Goal: Task Accomplishment & Management: Manage account settings

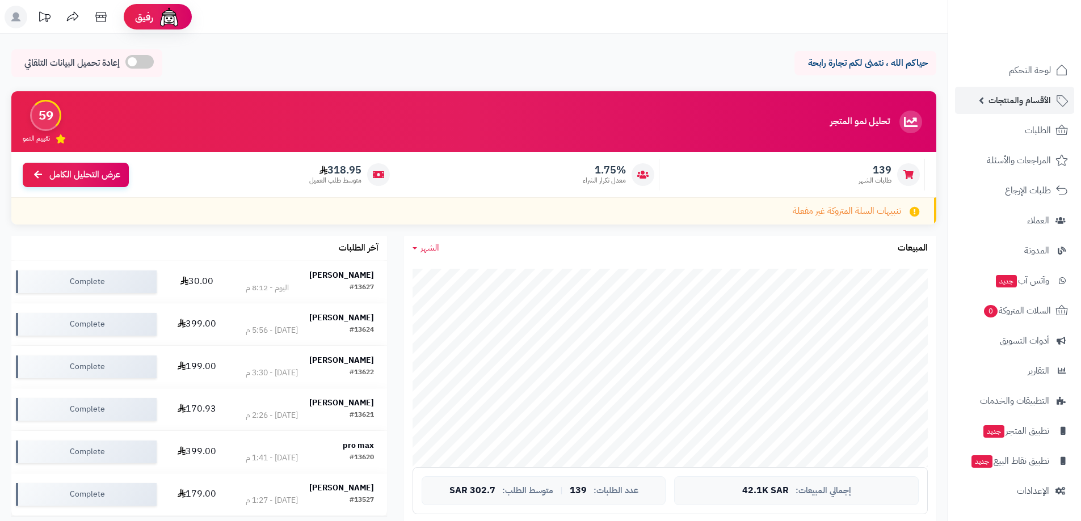
click at [1027, 99] on span "الأقسام والمنتجات" at bounding box center [1019, 100] width 62 height 16
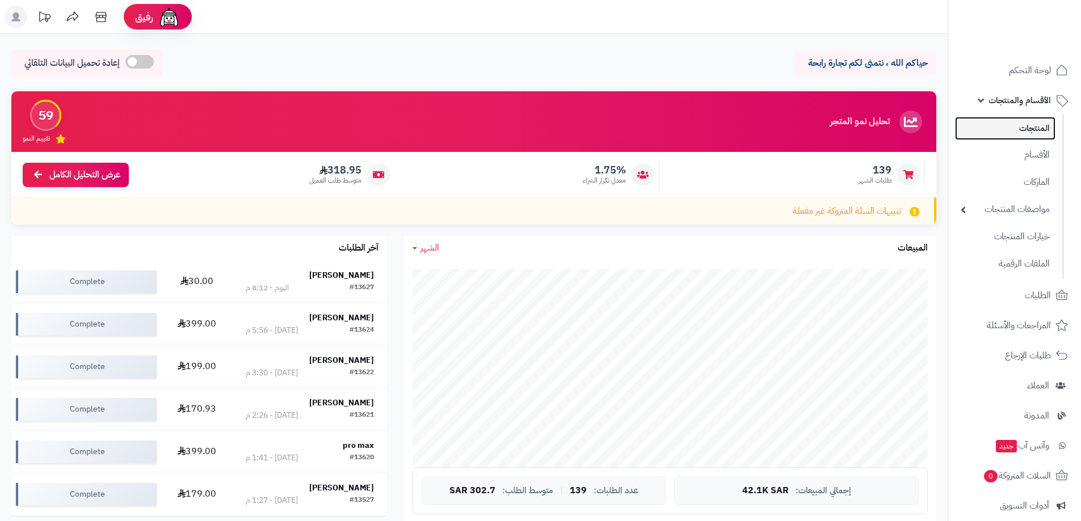
click at [1023, 132] on link "المنتجات" at bounding box center [1005, 128] width 100 height 23
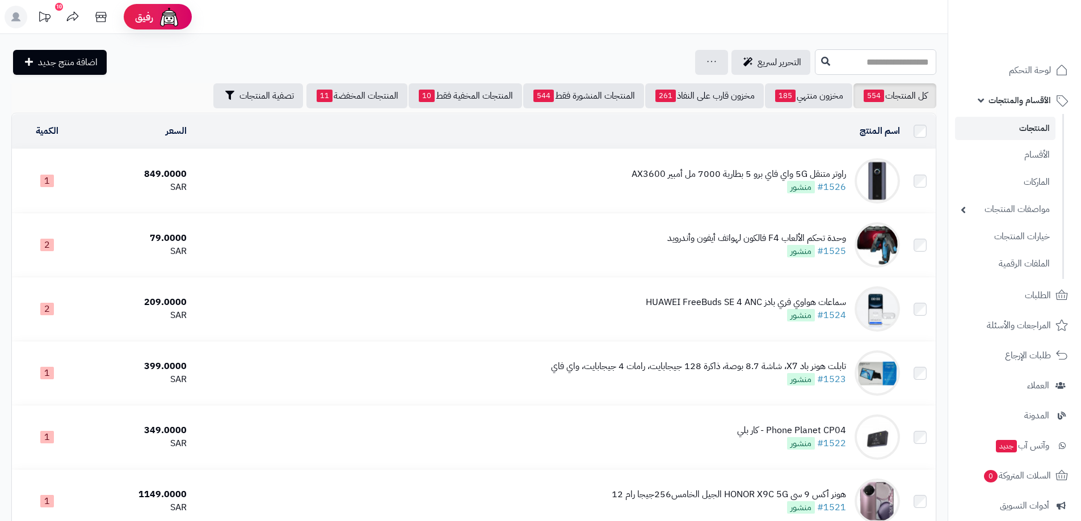
click at [903, 63] on input "text" at bounding box center [875, 62] width 121 height 26
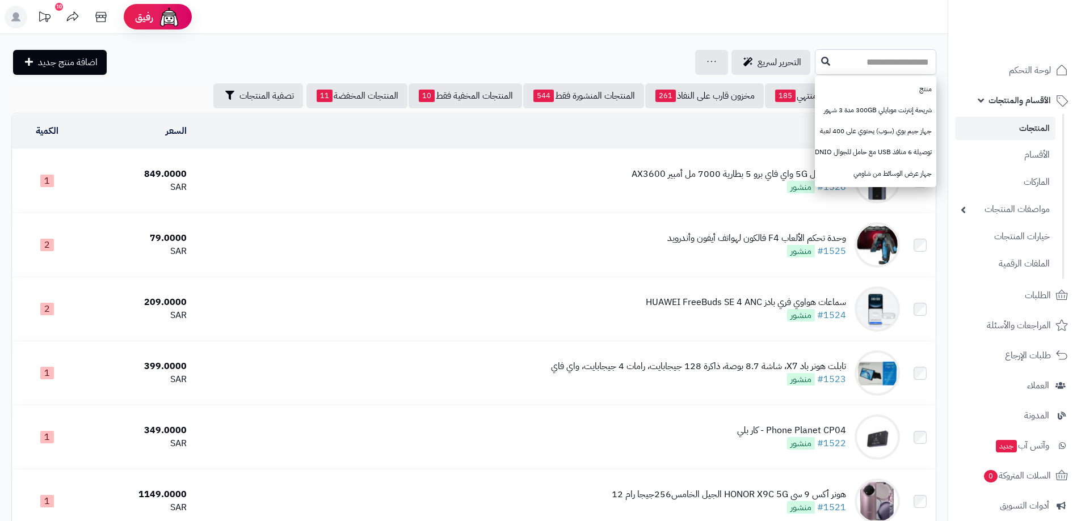
type input "*"
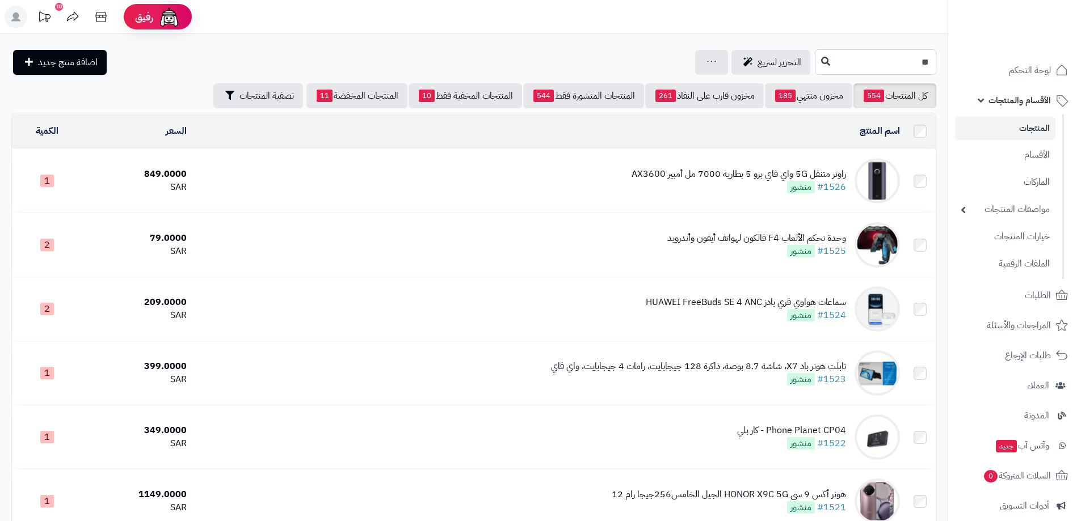
type input "*"
type input "***"
click at [817, 65] on button at bounding box center [825, 61] width 17 height 22
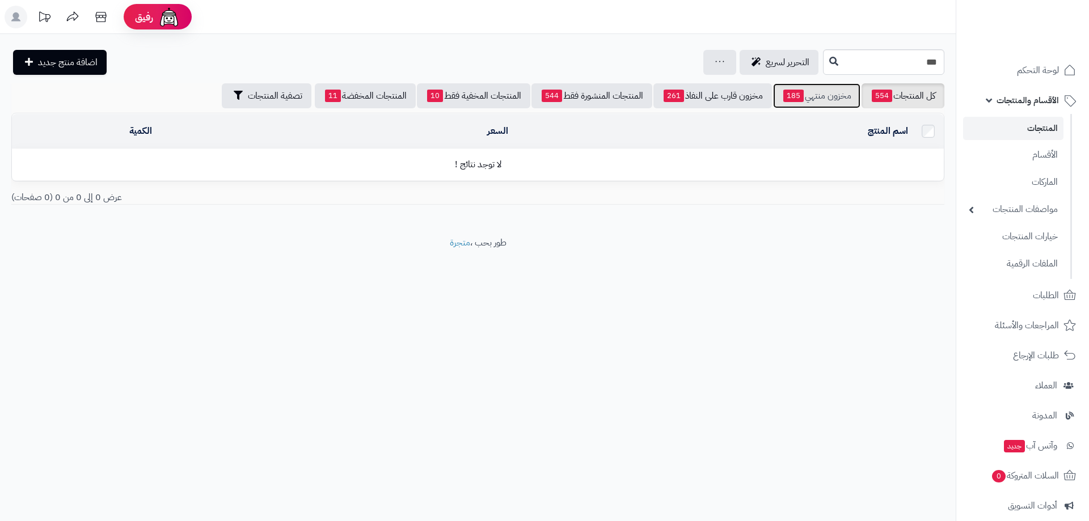
click at [807, 90] on link "مخزون منتهي 185" at bounding box center [816, 95] width 87 height 25
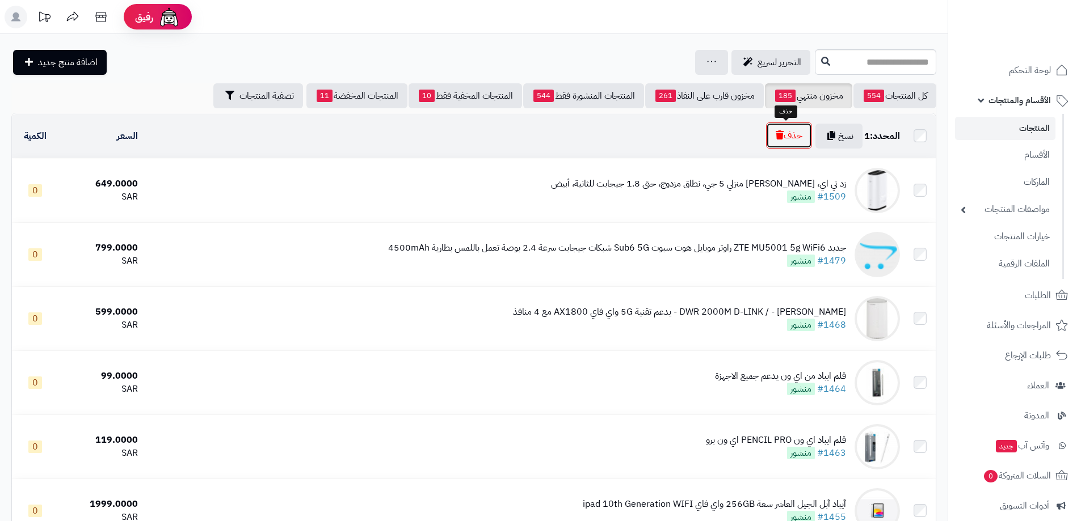
click at [777, 129] on button "حذف" at bounding box center [789, 136] width 46 height 26
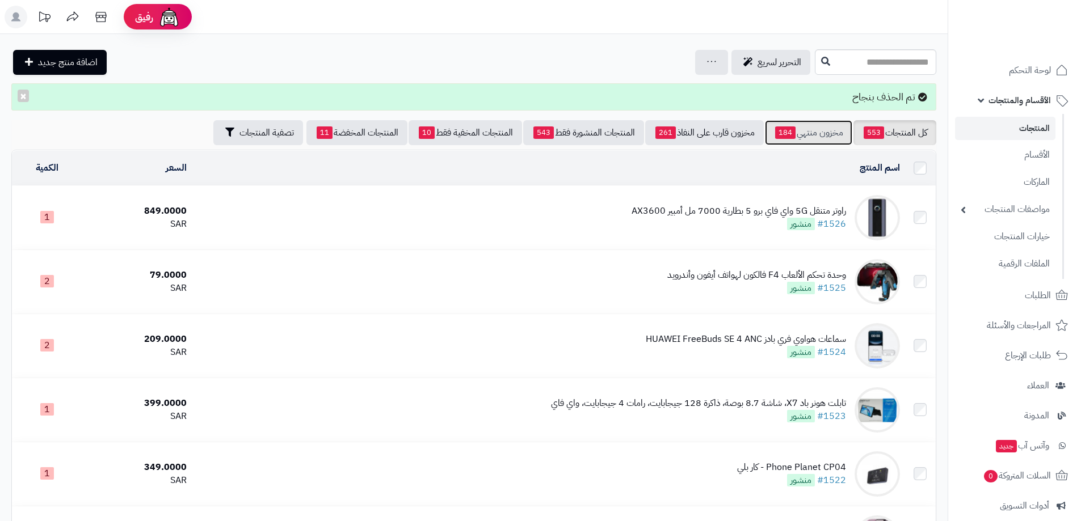
click at [813, 128] on link "مخزون منتهي 184" at bounding box center [808, 132] width 87 height 25
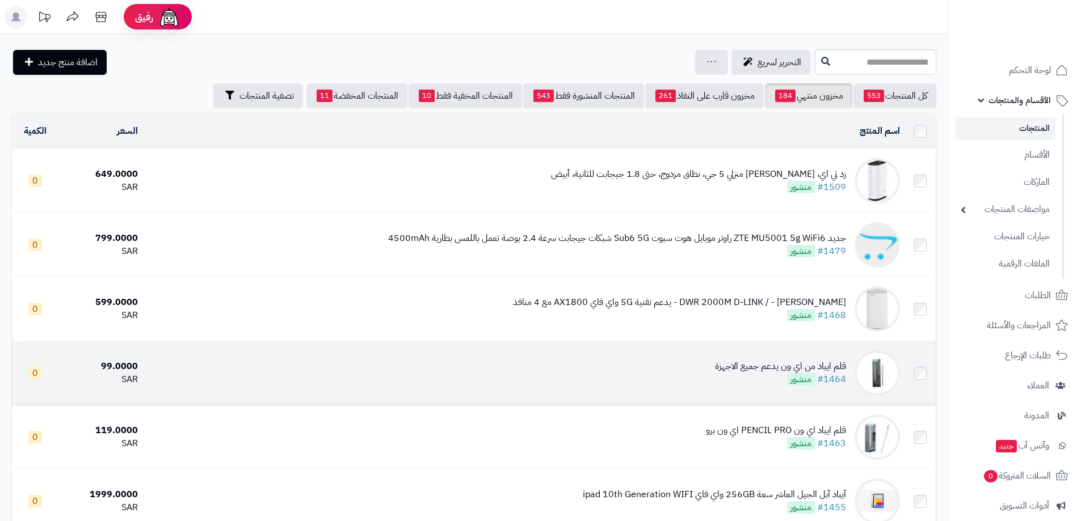
scroll to position [113, 0]
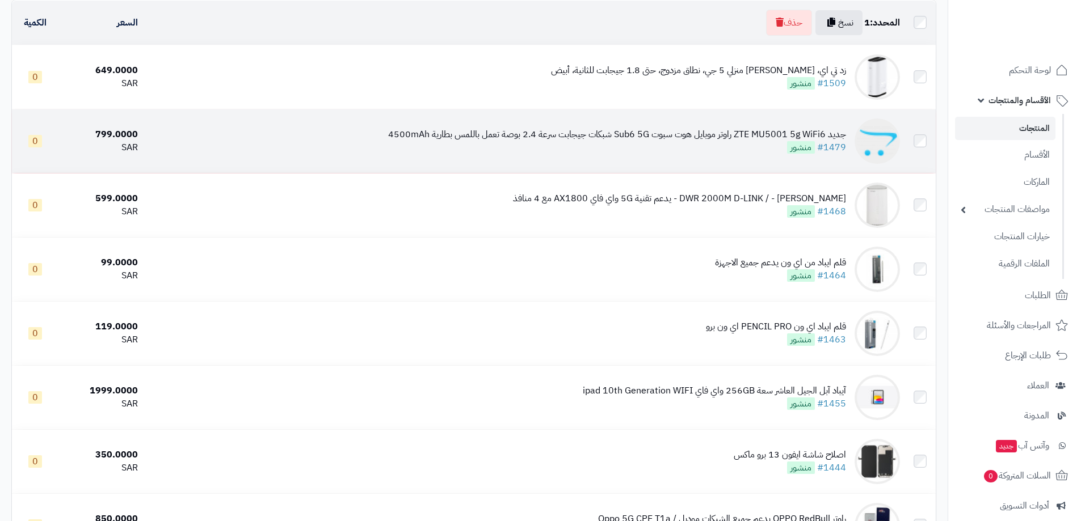
click at [786, 130] on div "جديد ZTE MU5001 5g WiFi6 راوتر موبايل هوت سبوت Sub6 5G شبكات جيجابت سرعة 2.4 بو…" at bounding box center [617, 134] width 458 height 13
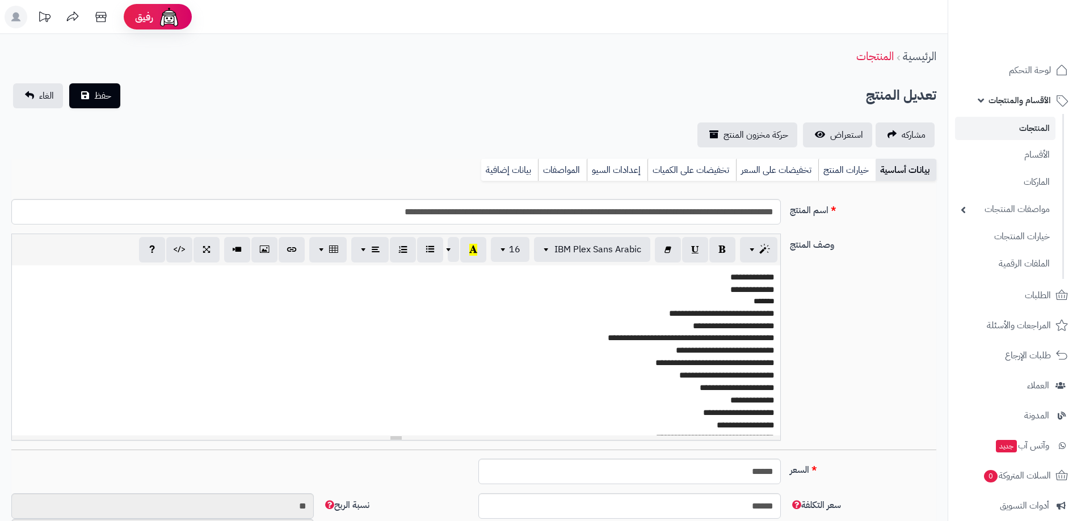
select select
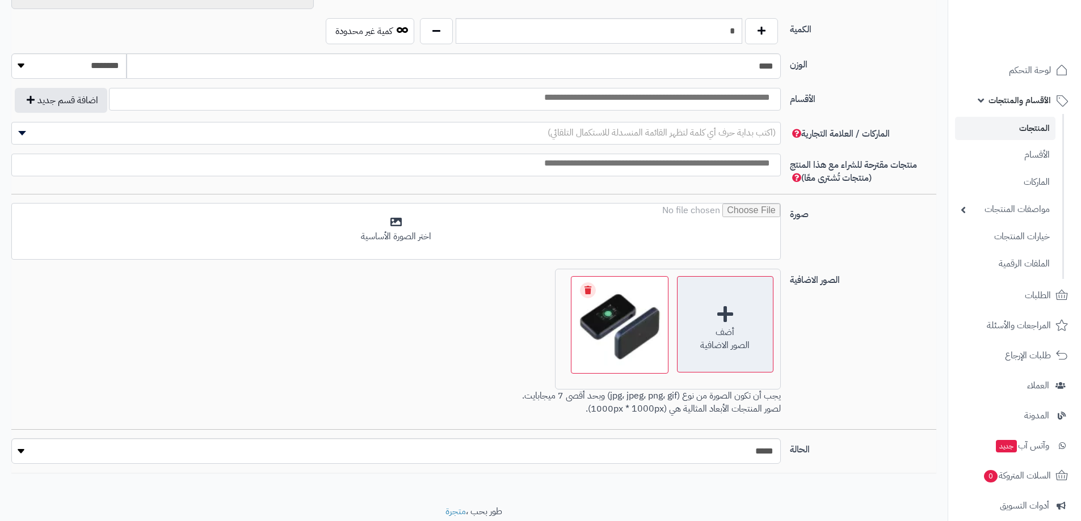
scroll to position [520, 0]
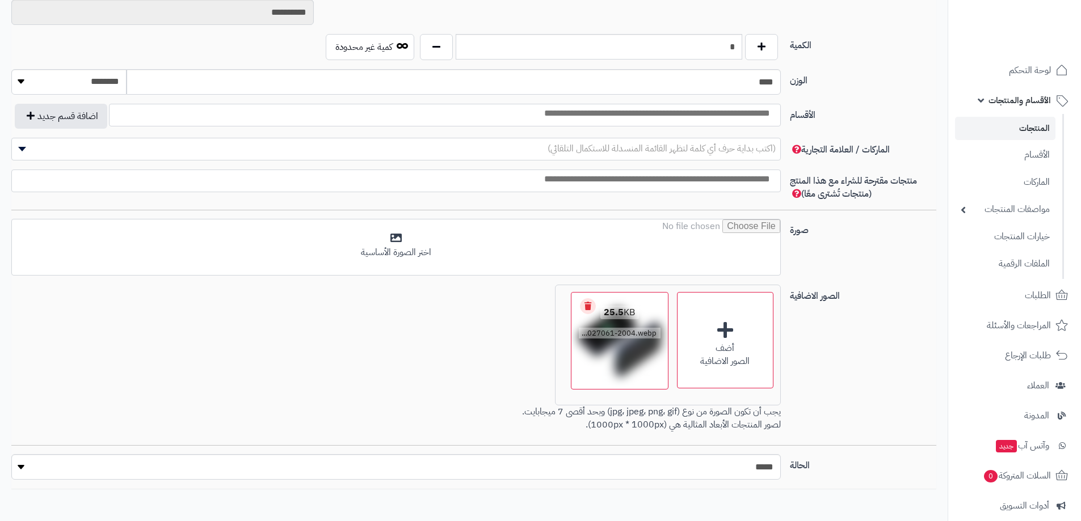
drag, startPoint x: 623, startPoint y: 353, endPoint x: 634, endPoint y: 356, distance: 11.3
click at [634, 356] on img at bounding box center [620, 341] width 92 height 92
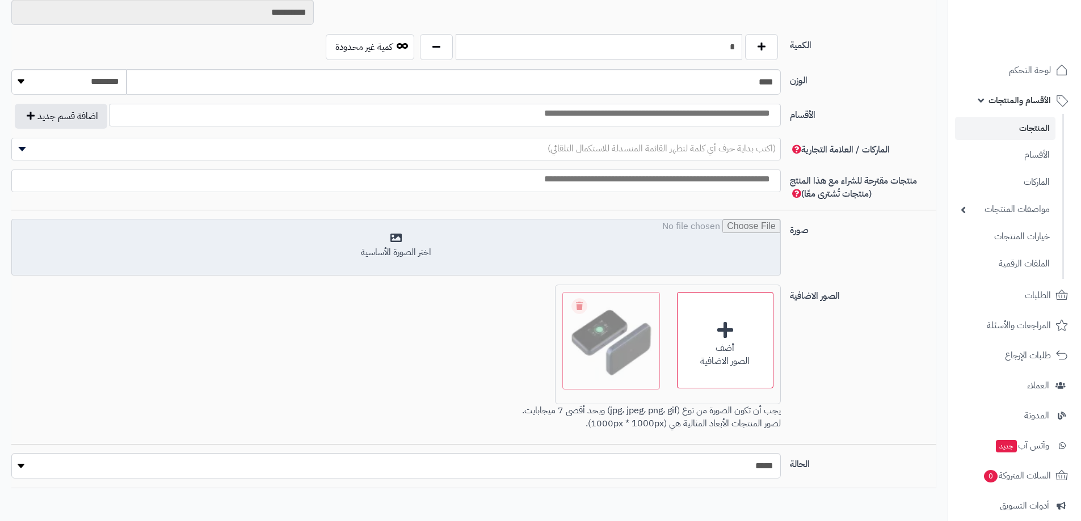
drag, startPoint x: 627, startPoint y: 356, endPoint x: 408, endPoint y: 248, distance: 244.8
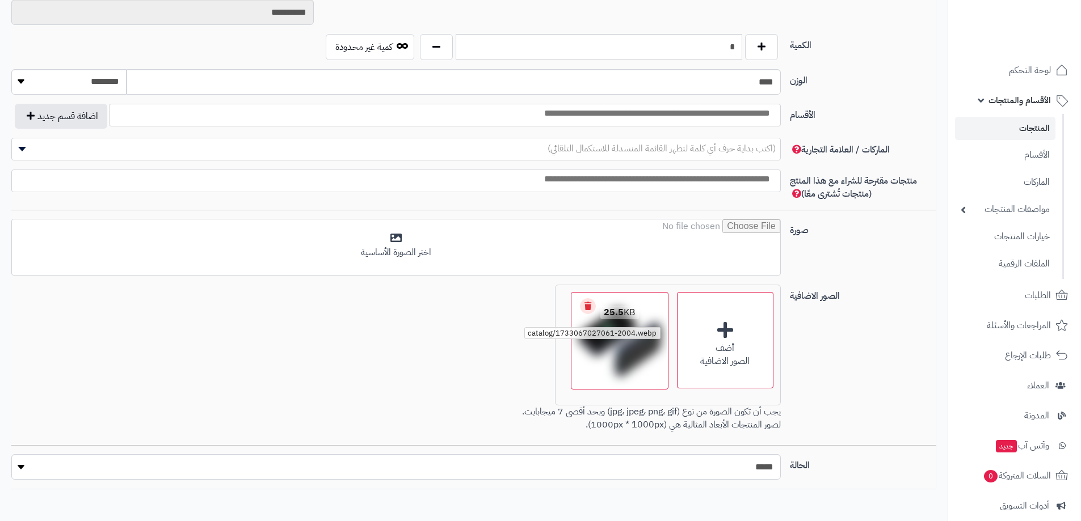
click at [595, 331] on span "catalog/1733067027061-2004.webp" at bounding box center [592, 333] width 136 height 12
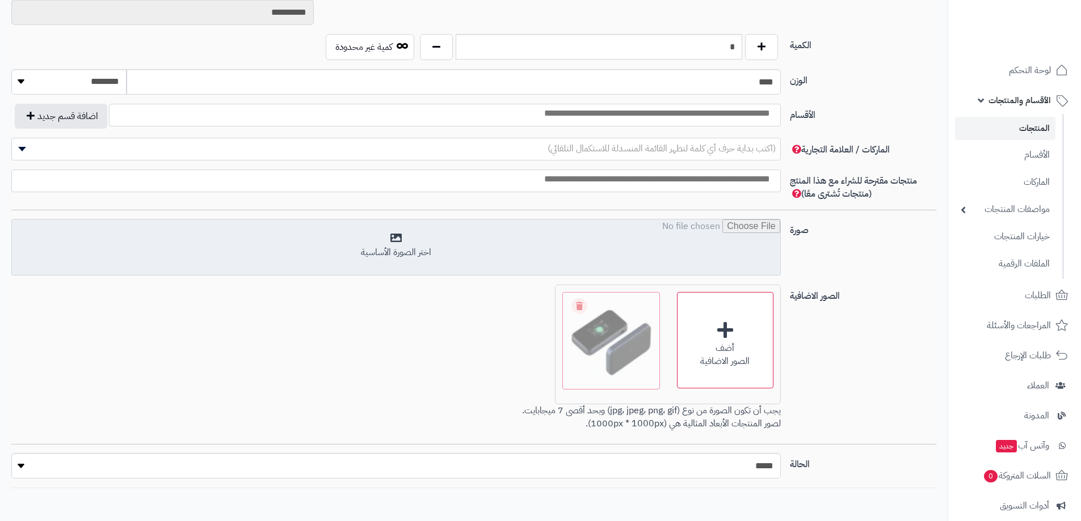
drag, startPoint x: 597, startPoint y: 361, endPoint x: 382, endPoint y: 256, distance: 239.2
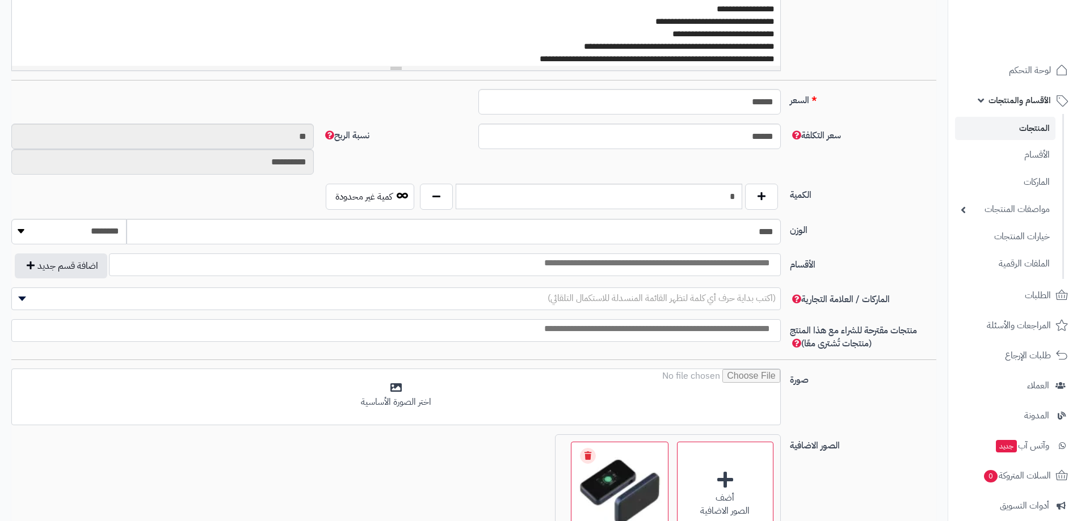
scroll to position [349, 0]
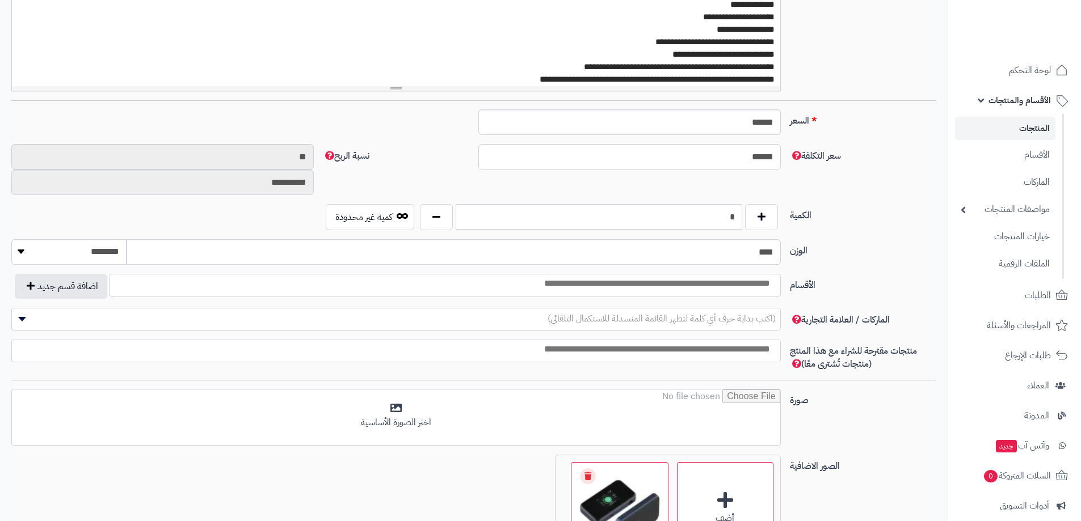
click at [726, 276] on li at bounding box center [624, 283] width 305 height 16
type input "*"
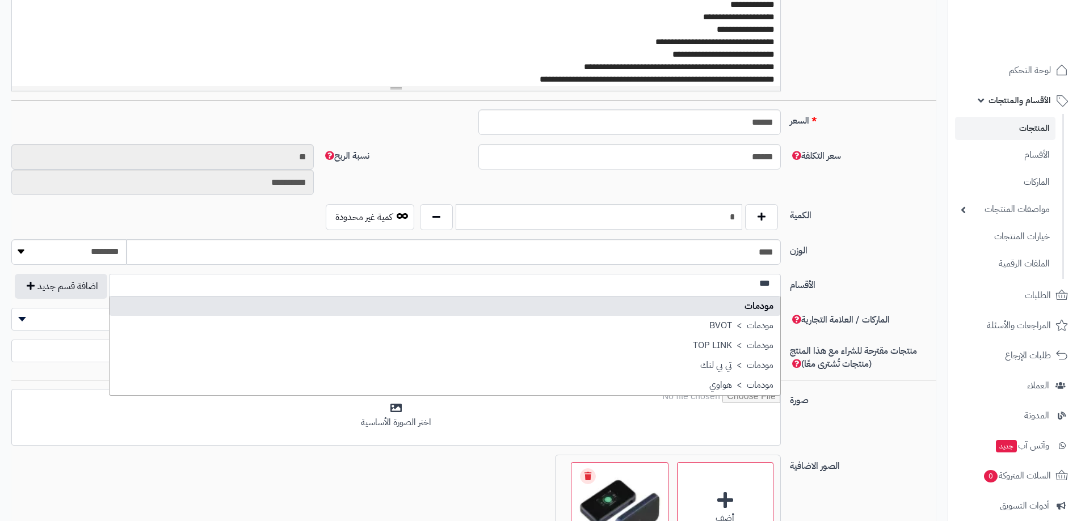
type input "***"
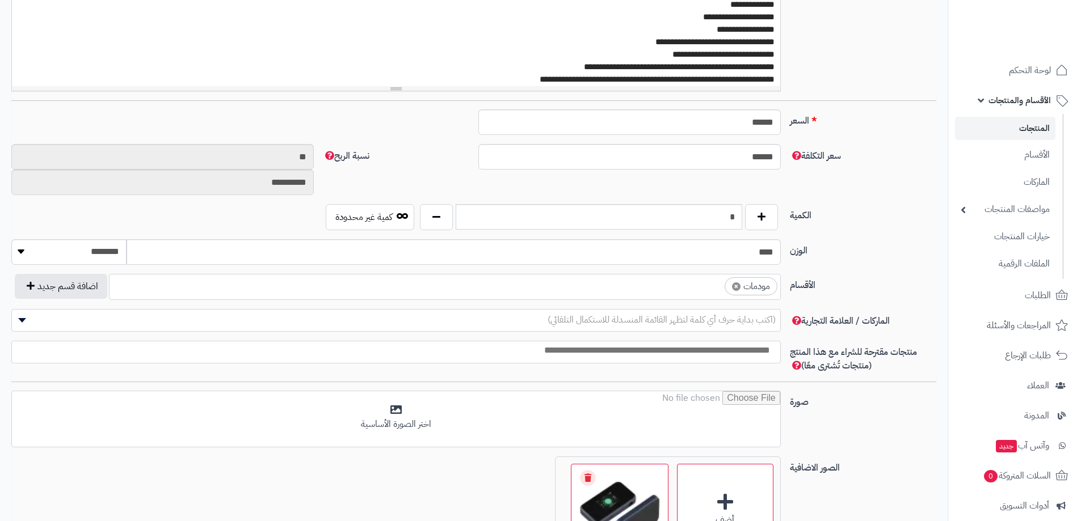
select select "***"
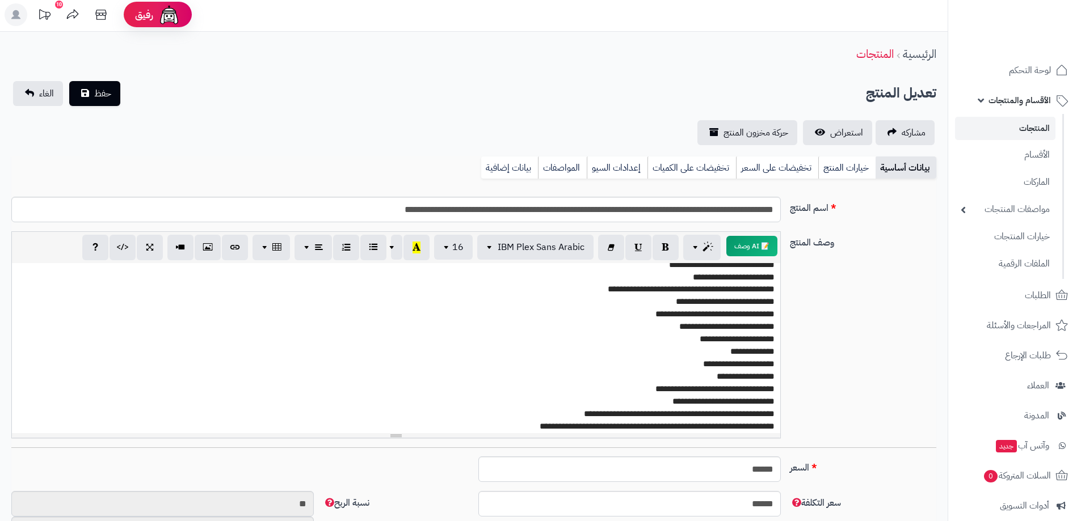
scroll to position [0, 0]
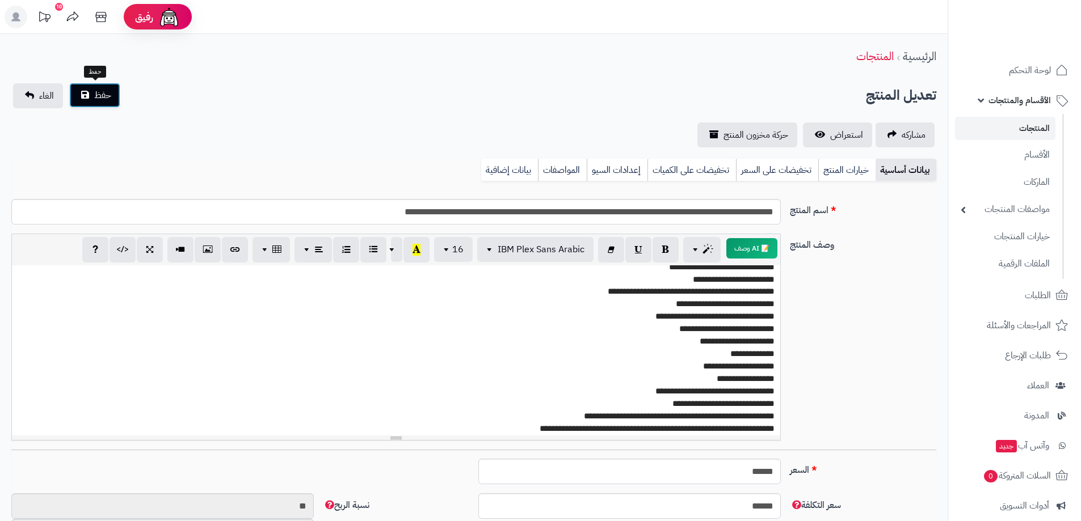
click at [102, 94] on span "حفظ" at bounding box center [102, 95] width 17 height 14
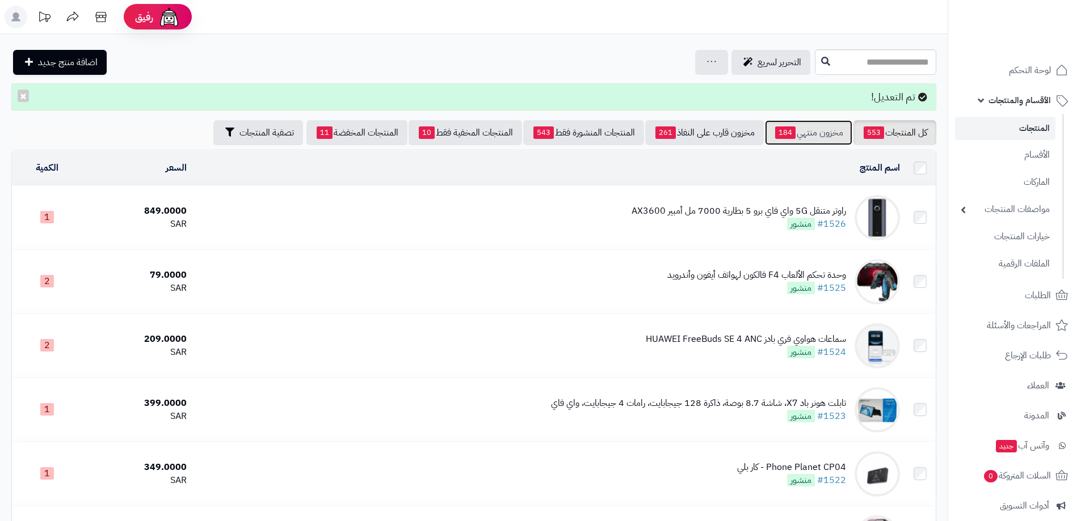
click at [796, 137] on link "مخزون منتهي 184" at bounding box center [808, 132] width 87 height 25
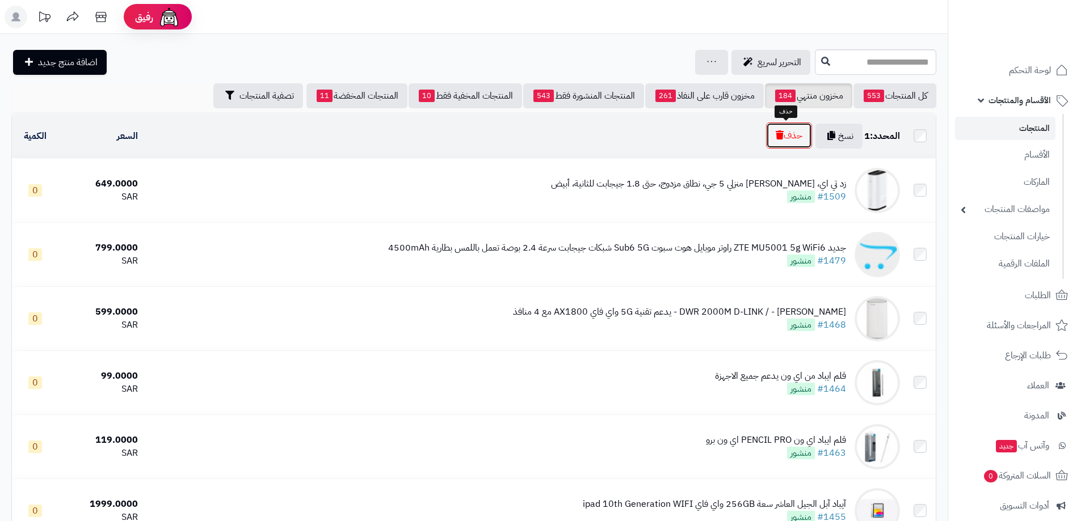
click at [793, 137] on button "حذف" at bounding box center [789, 136] width 46 height 26
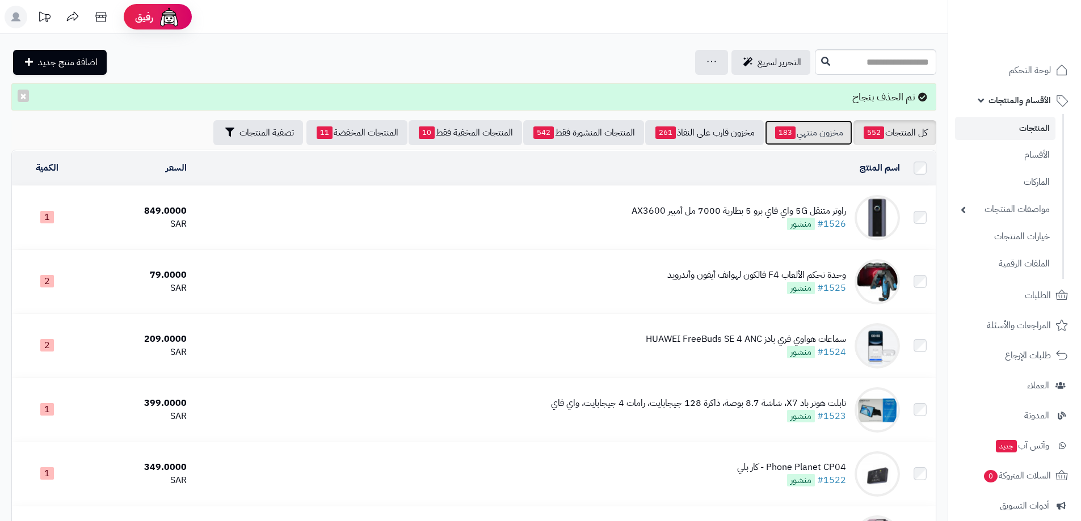
click at [808, 130] on link "مخزون منتهي 183" at bounding box center [808, 132] width 87 height 25
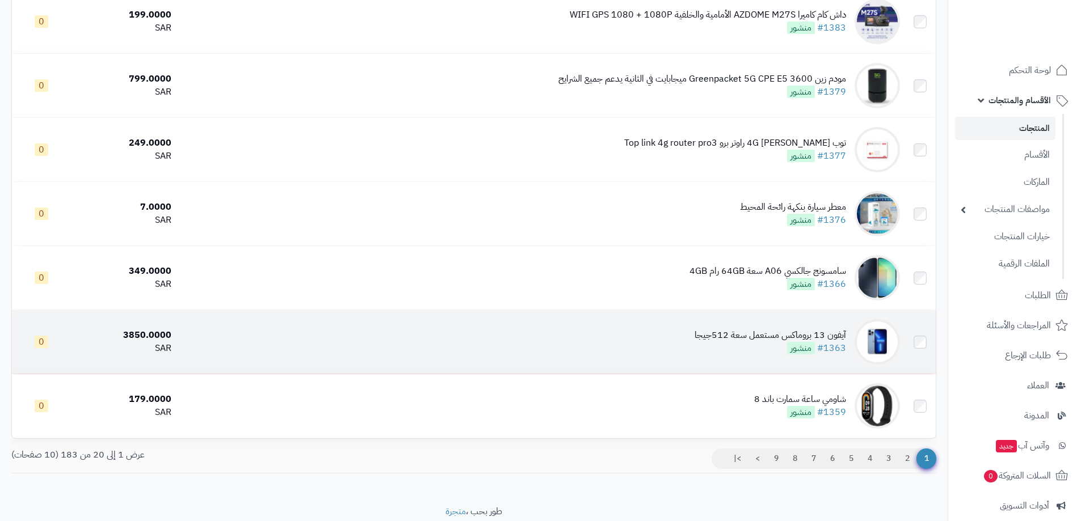
scroll to position [1032, 0]
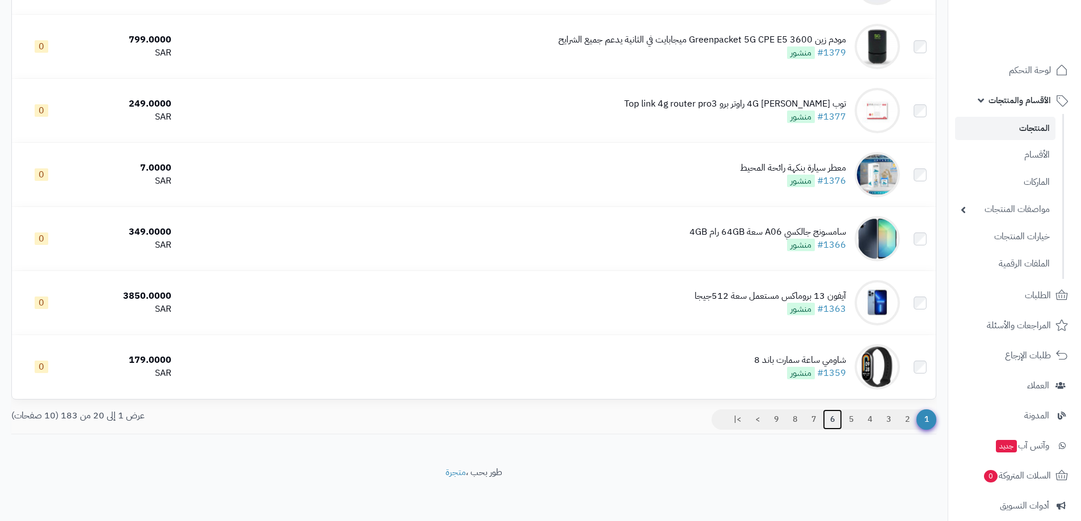
click at [832, 417] on link "6" at bounding box center [832, 420] width 19 height 20
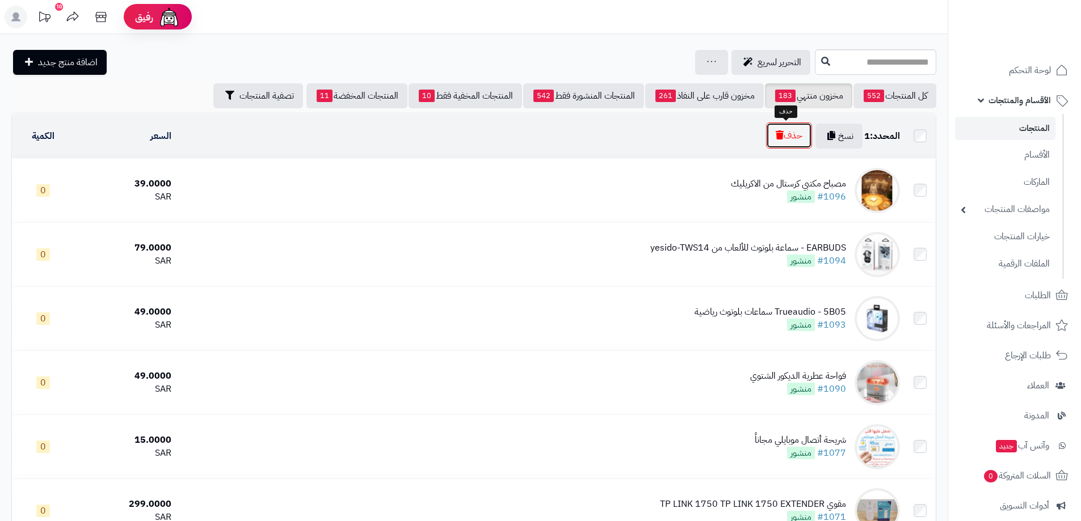
click at [793, 134] on button "حذف" at bounding box center [789, 136] width 46 height 26
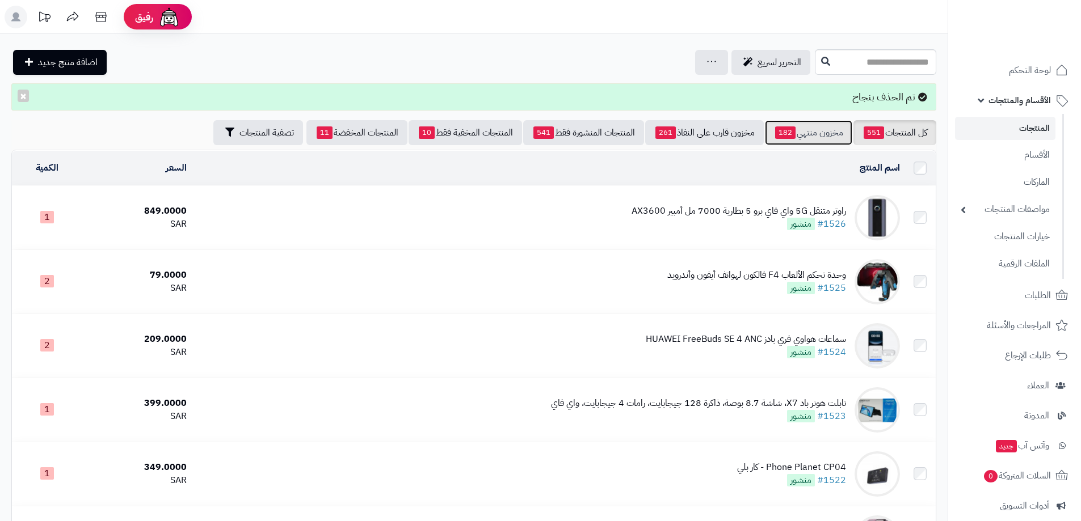
click at [803, 131] on link "مخزون منتهي 182" at bounding box center [808, 132] width 87 height 25
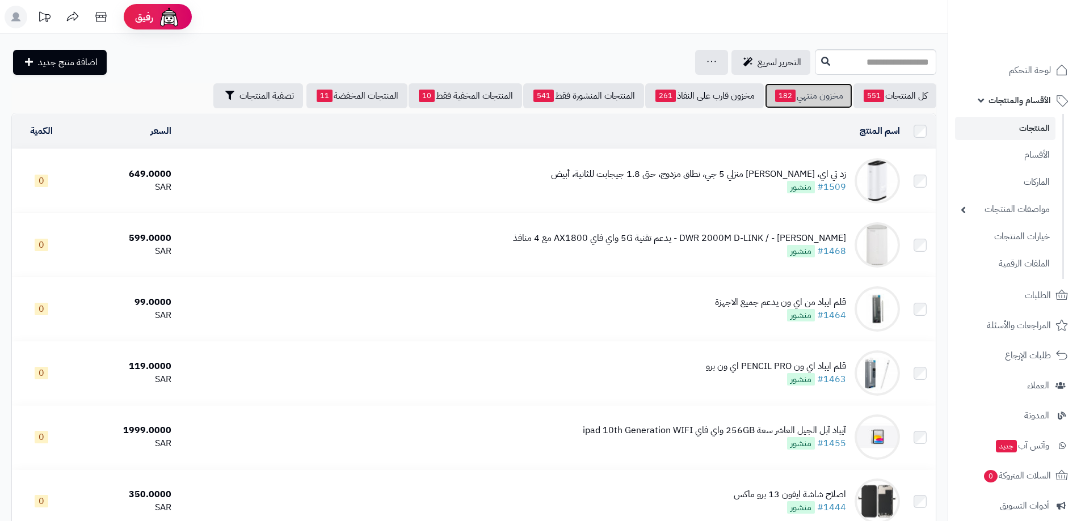
click at [789, 92] on span "182" at bounding box center [785, 96] width 20 height 12
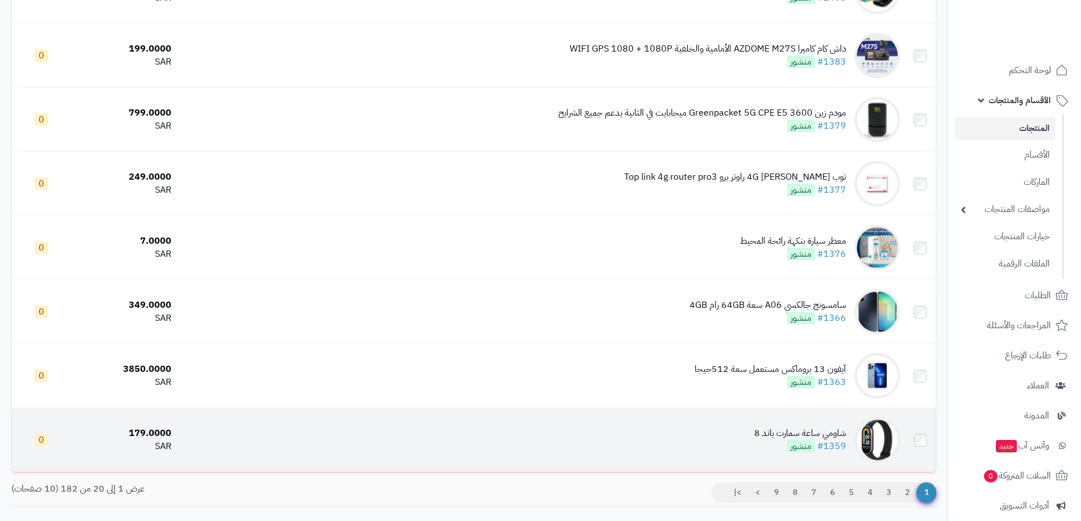
scroll to position [1032, 0]
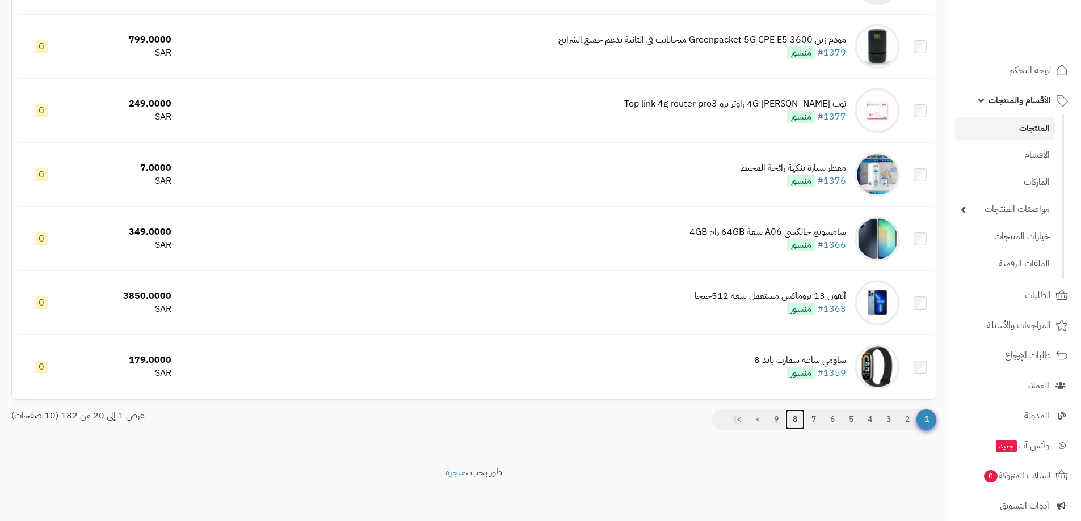
click at [790, 418] on link "8" at bounding box center [794, 420] width 19 height 20
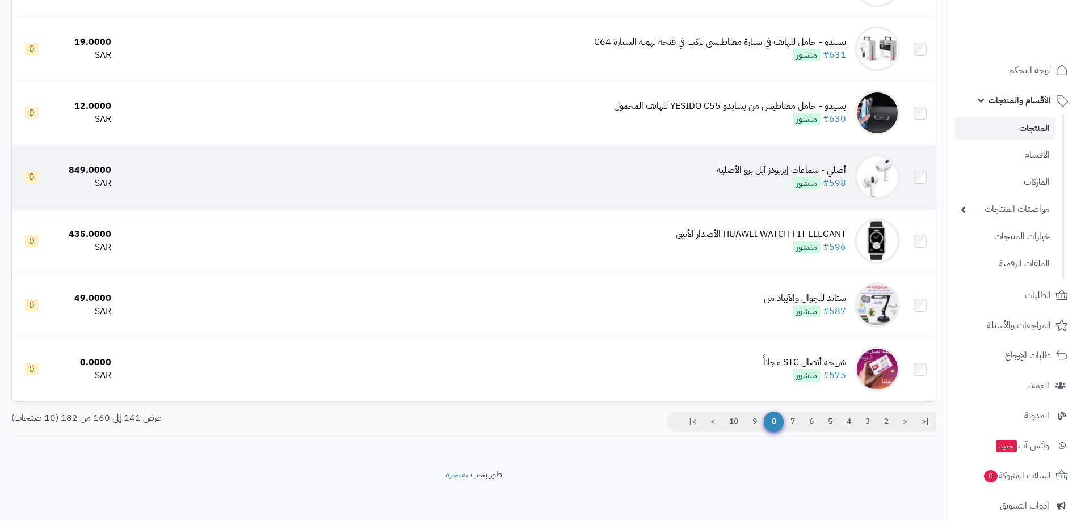
scroll to position [1032, 0]
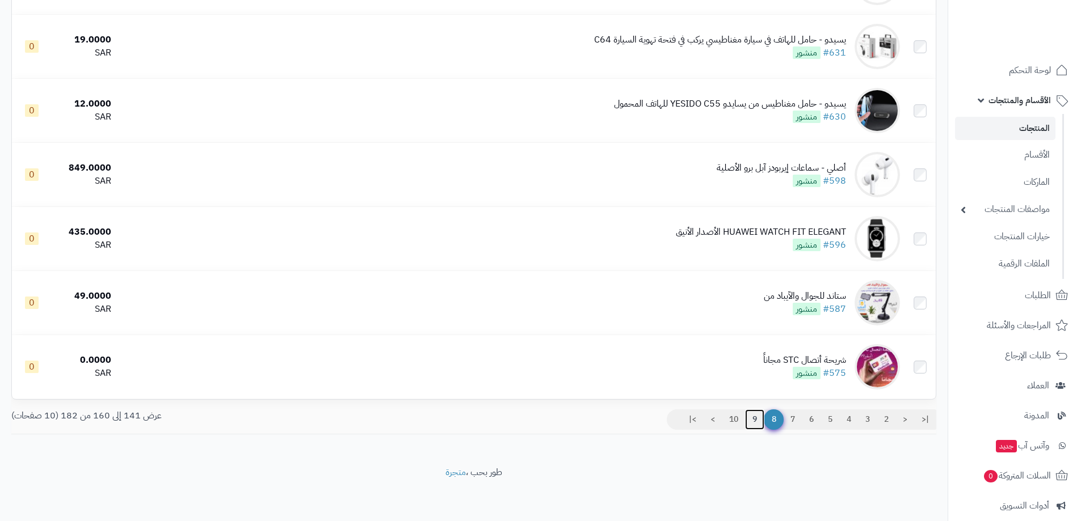
click at [749, 419] on link "9" at bounding box center [754, 420] width 19 height 20
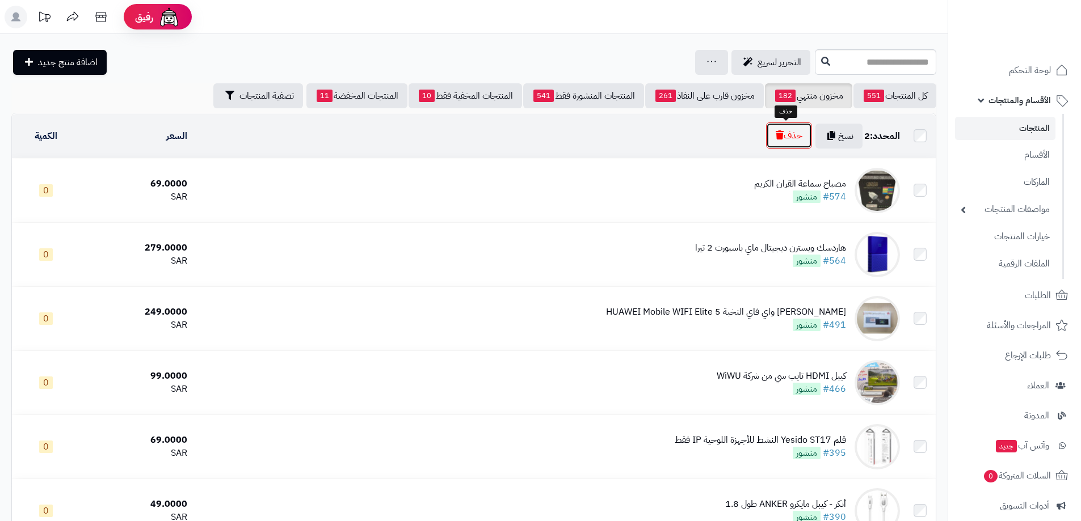
click at [782, 133] on button "حذف" at bounding box center [789, 136] width 46 height 26
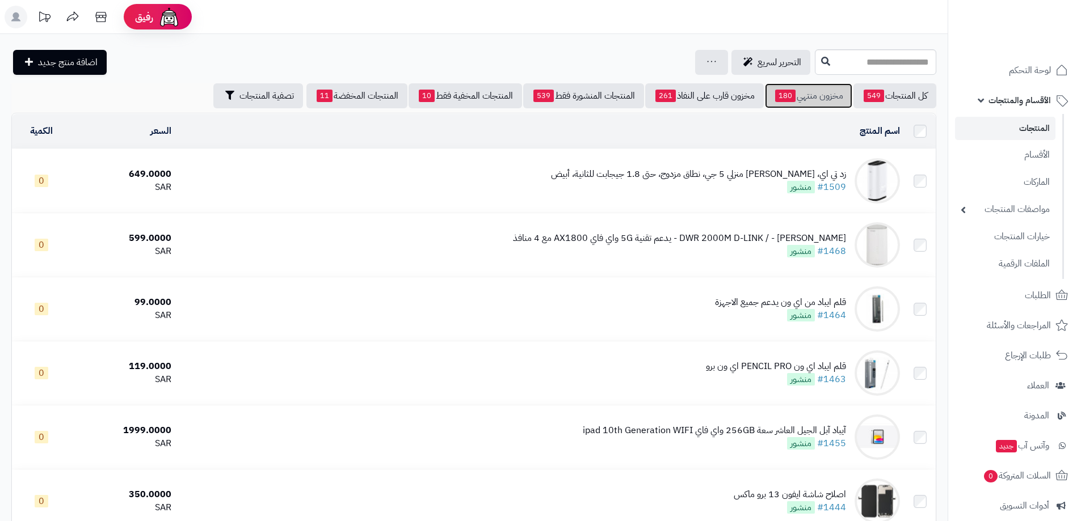
click at [792, 94] on link "مخزون منتهي 180" at bounding box center [808, 95] width 87 height 25
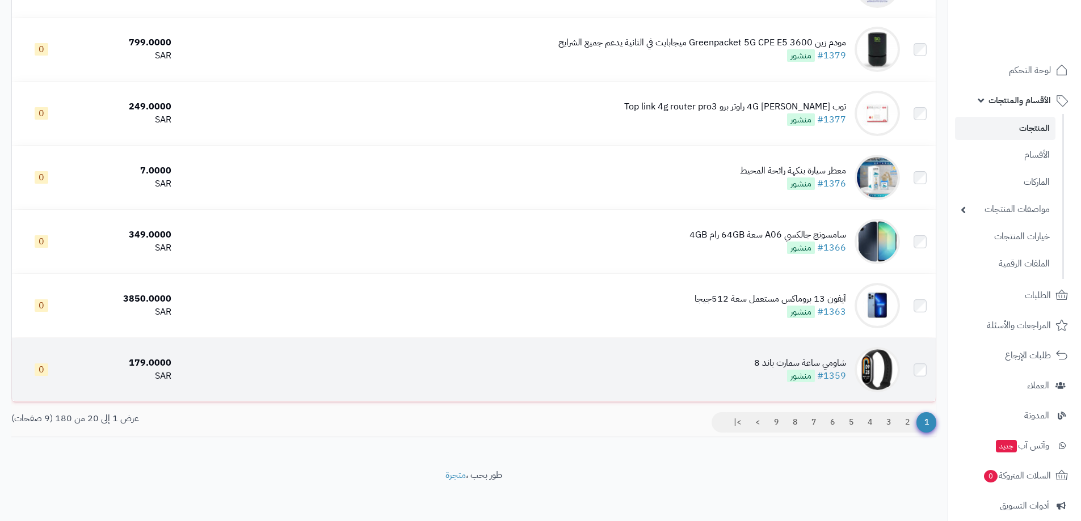
scroll to position [1032, 0]
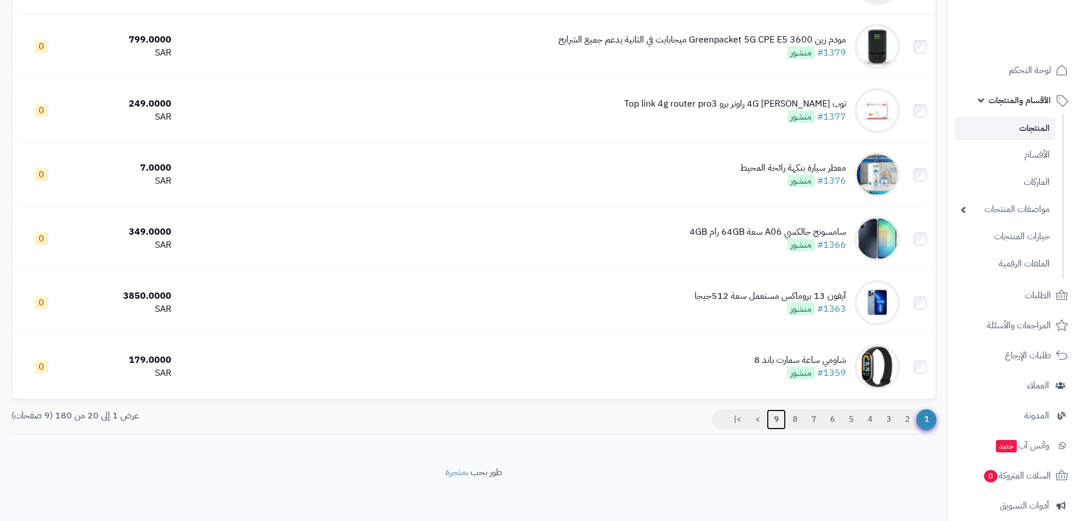
click at [777, 415] on link "9" at bounding box center [775, 420] width 19 height 20
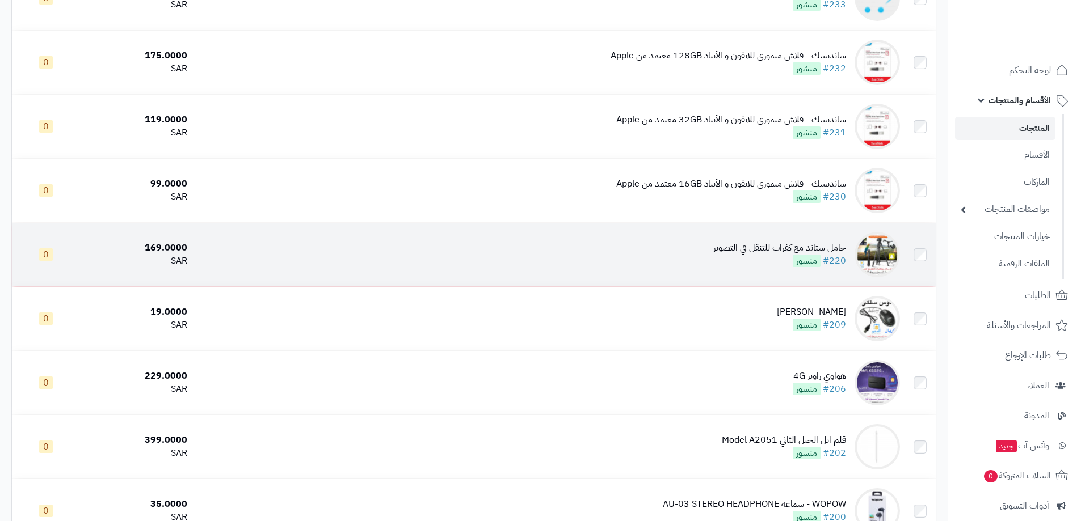
scroll to position [1032, 0]
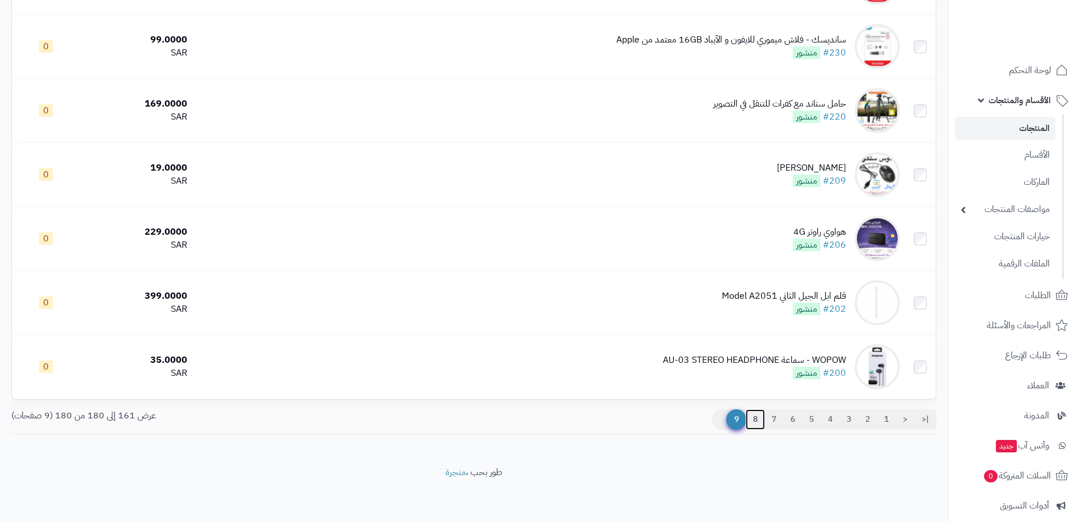
click at [754, 416] on link "8" at bounding box center [754, 420] width 19 height 20
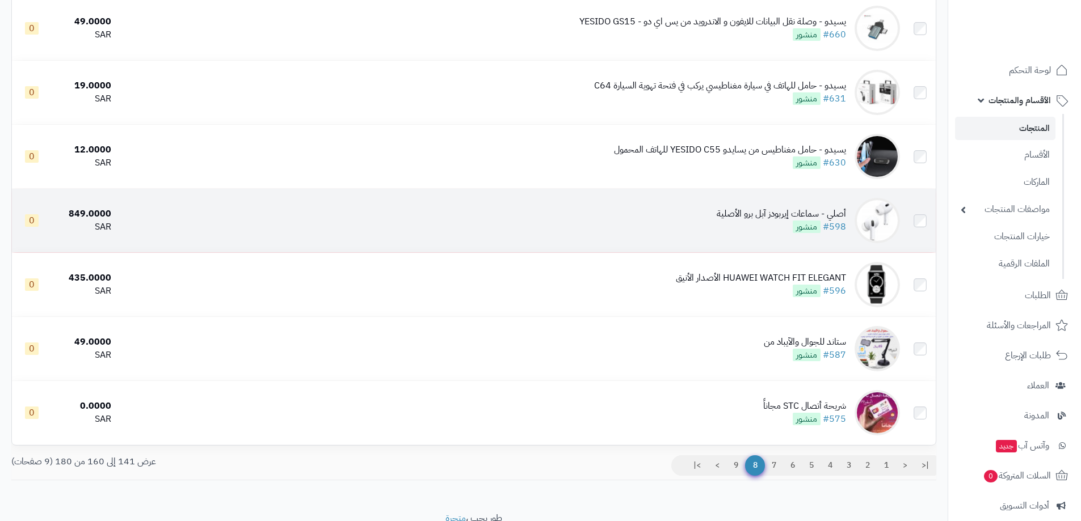
scroll to position [1032, 0]
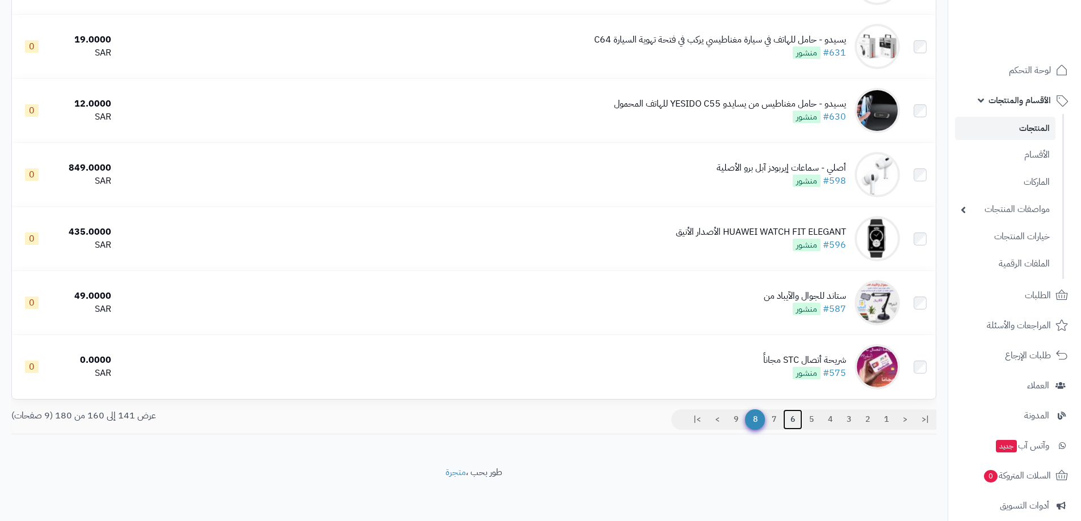
click at [794, 418] on link "6" at bounding box center [792, 420] width 19 height 20
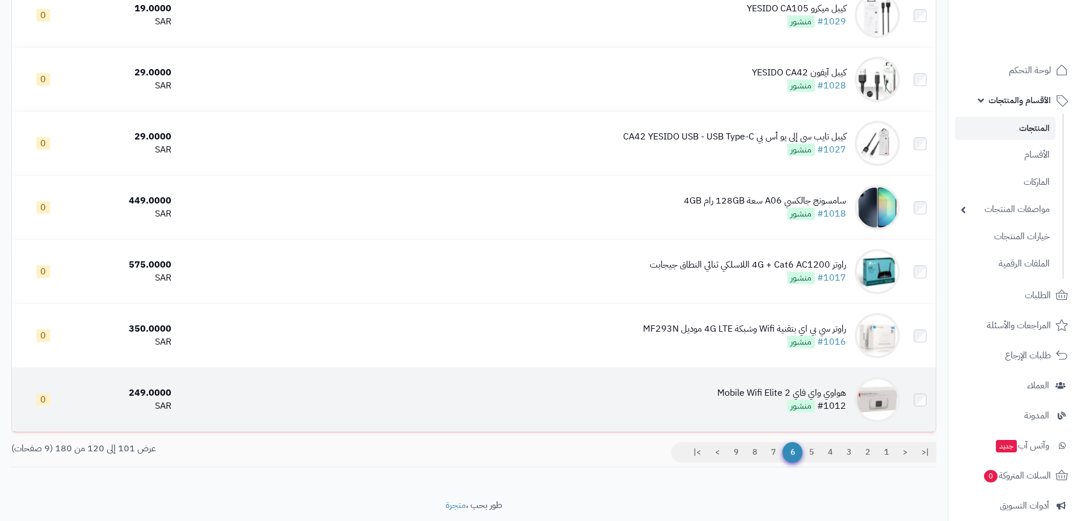
scroll to position [1032, 0]
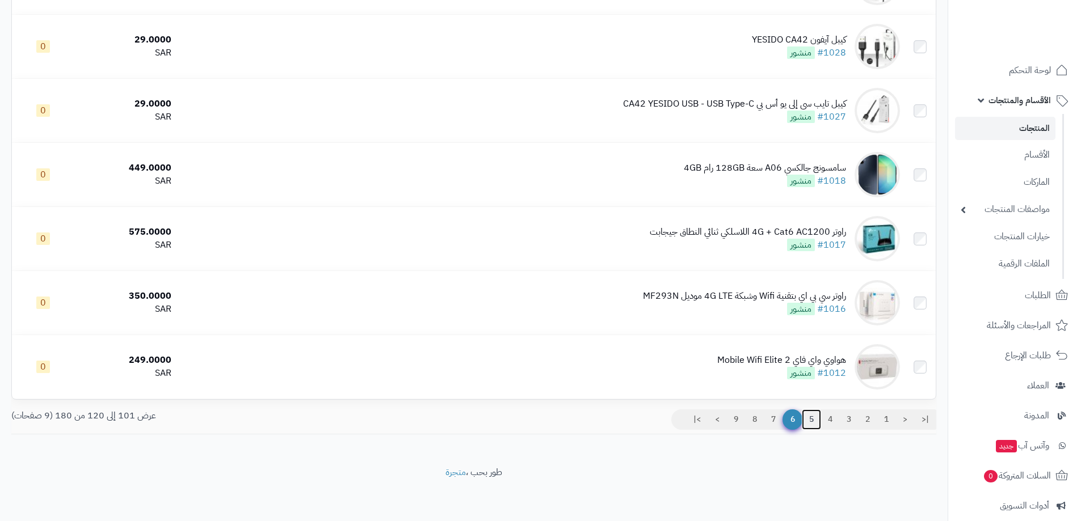
click at [815, 419] on link "5" at bounding box center [811, 420] width 19 height 20
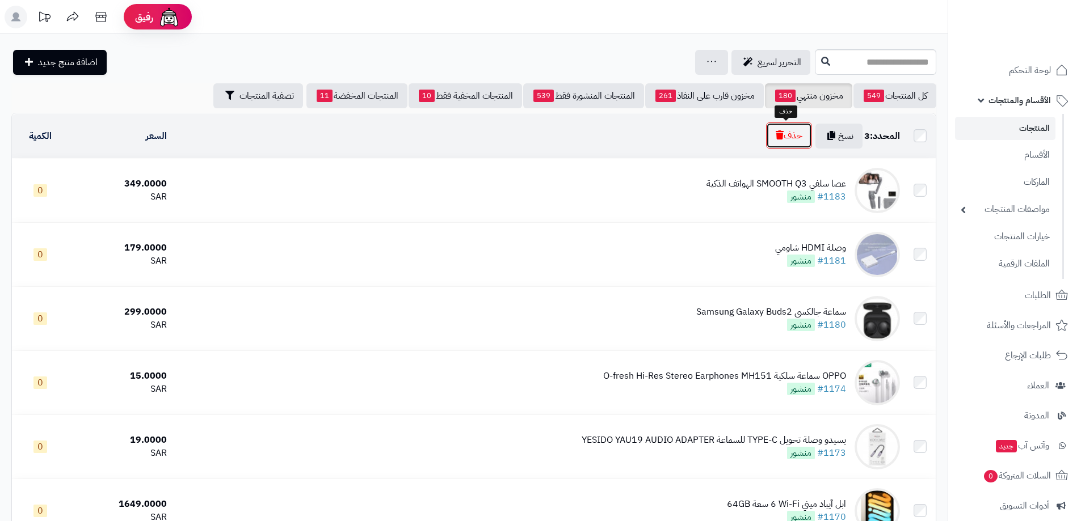
click at [779, 134] on button "حذف" at bounding box center [789, 136] width 46 height 26
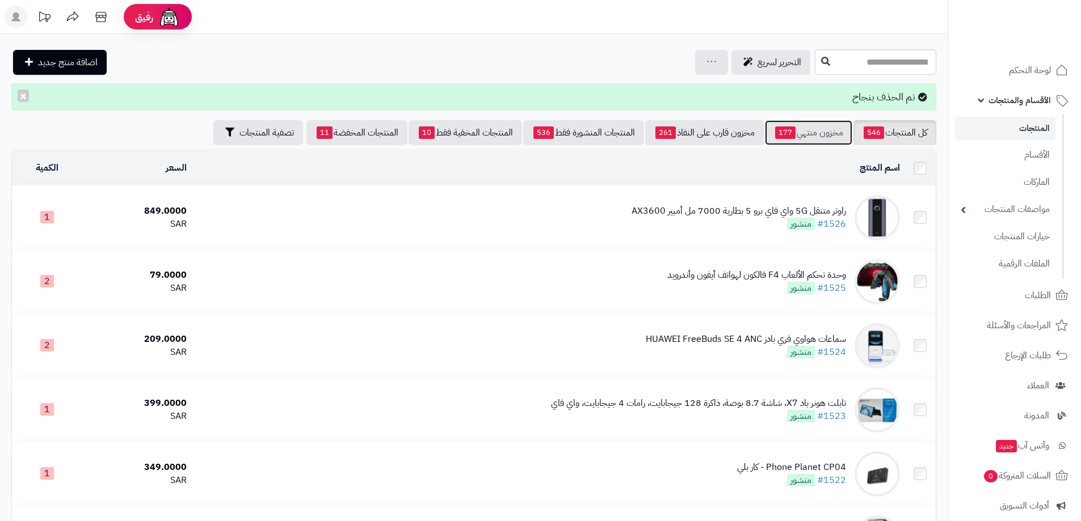
click at [808, 136] on link "مخزون منتهي 177" at bounding box center [808, 132] width 87 height 25
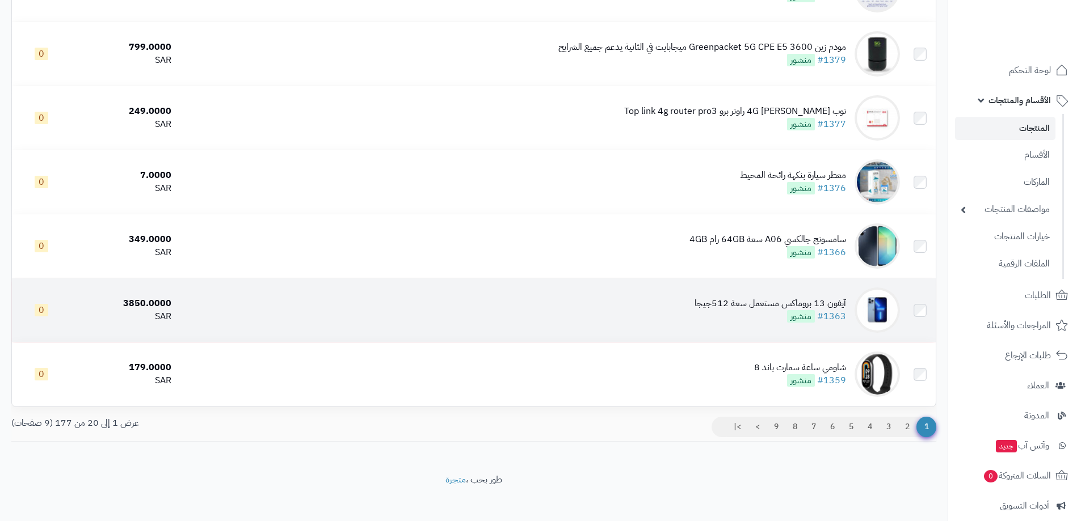
scroll to position [1032, 0]
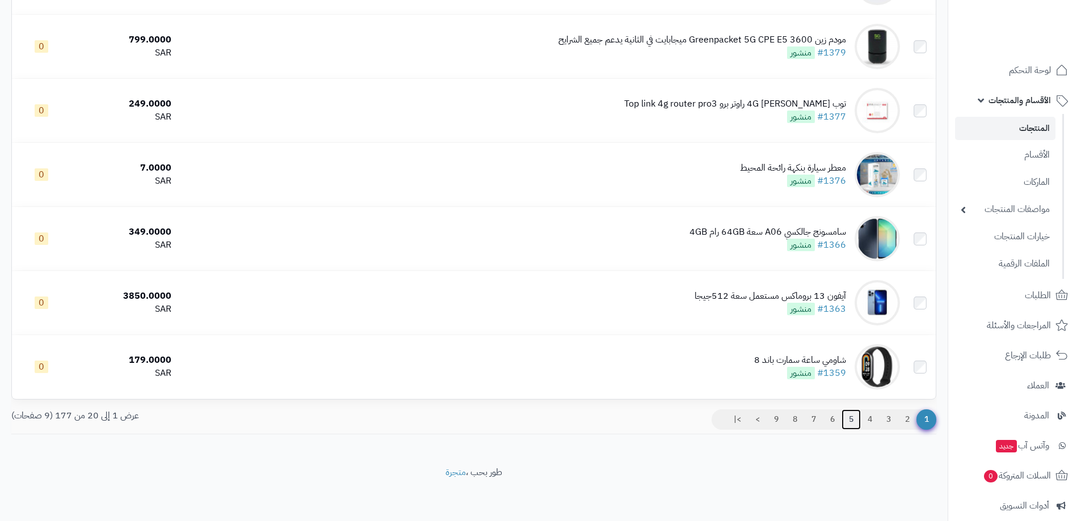
click at [845, 417] on link "5" at bounding box center [850, 420] width 19 height 20
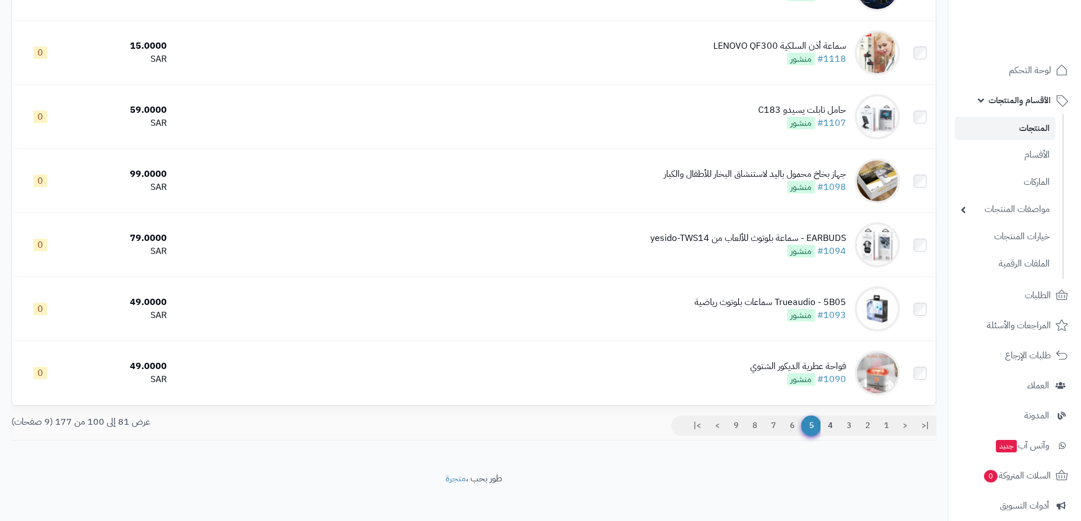
scroll to position [1032, 0]
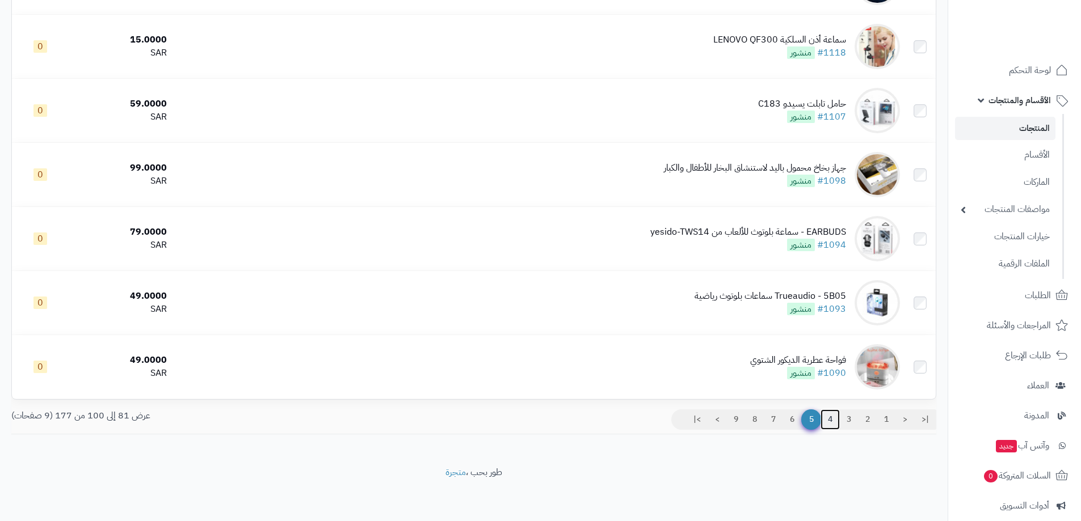
click at [828, 416] on link "4" at bounding box center [829, 420] width 19 height 20
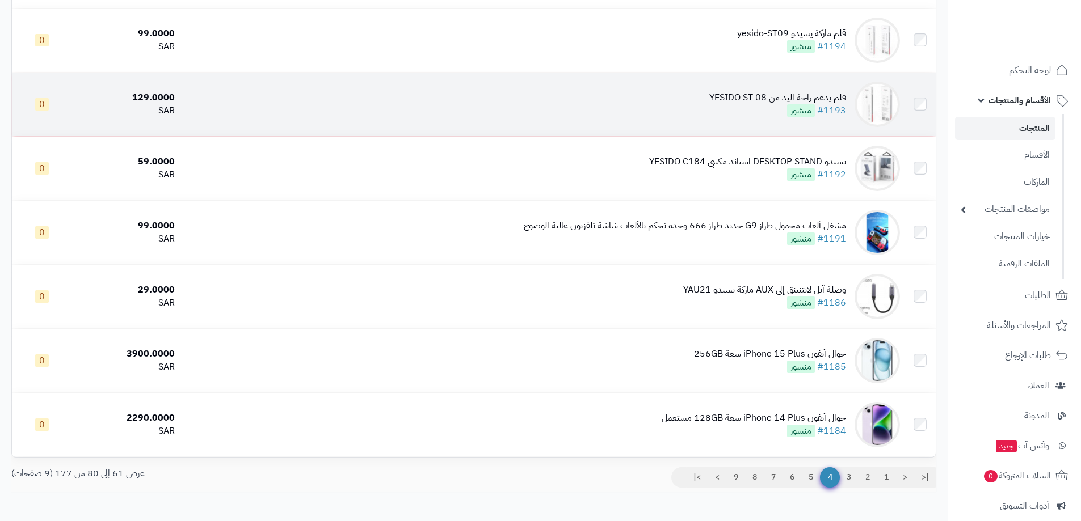
scroll to position [1032, 0]
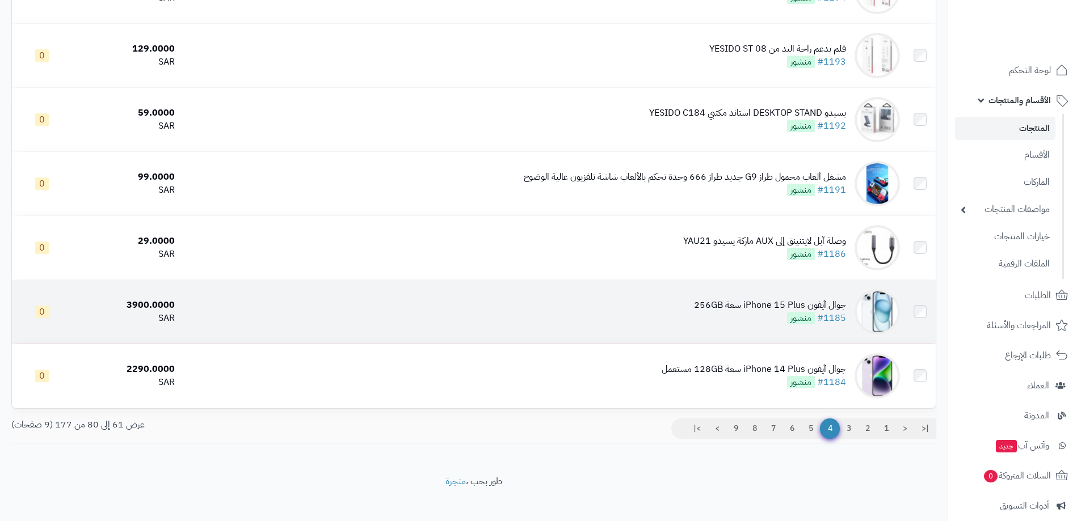
click at [914, 306] on td at bounding box center [919, 312] width 31 height 64
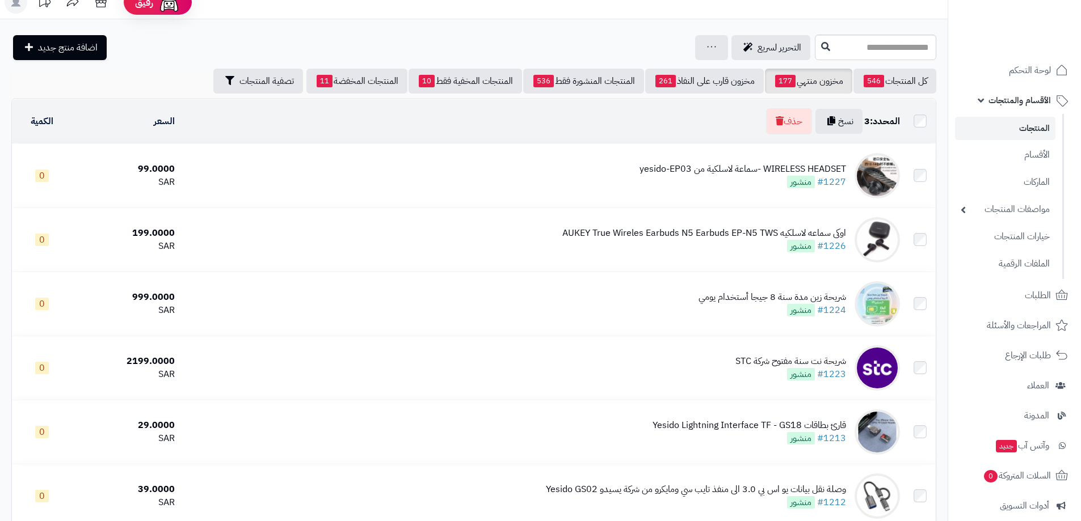
scroll to position [0, 0]
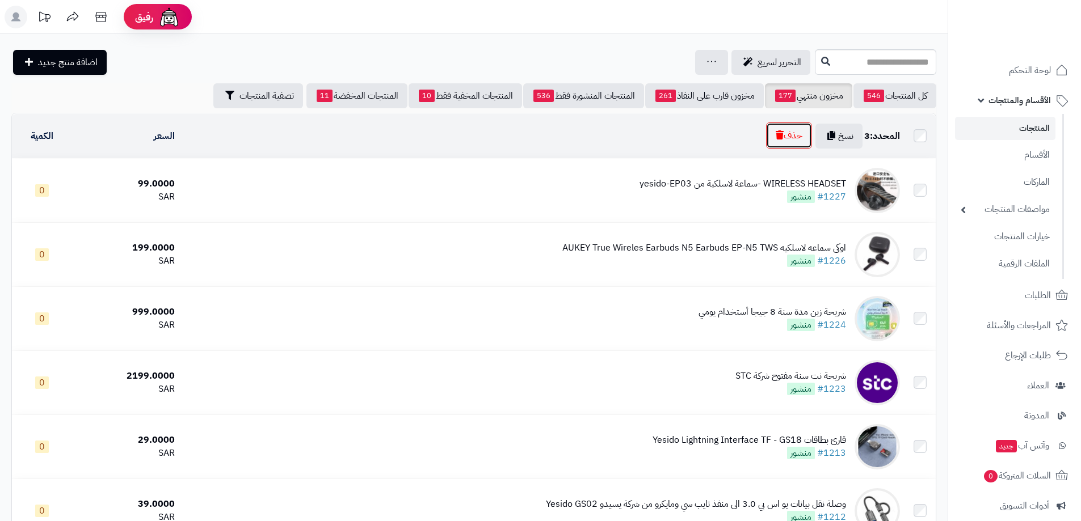
click at [785, 137] on button "حذف" at bounding box center [789, 136] width 46 height 26
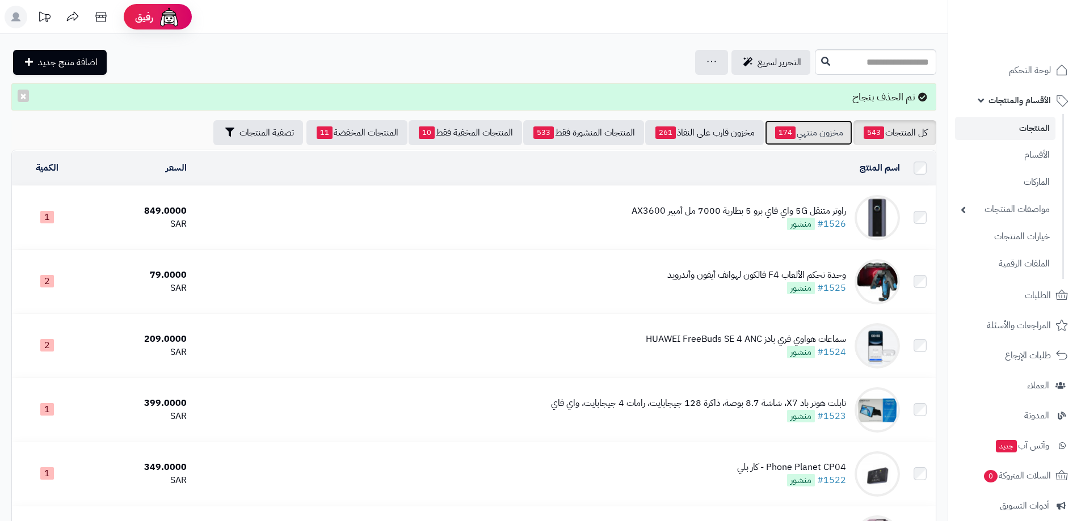
click at [812, 134] on link "مخزون منتهي 174" at bounding box center [808, 132] width 87 height 25
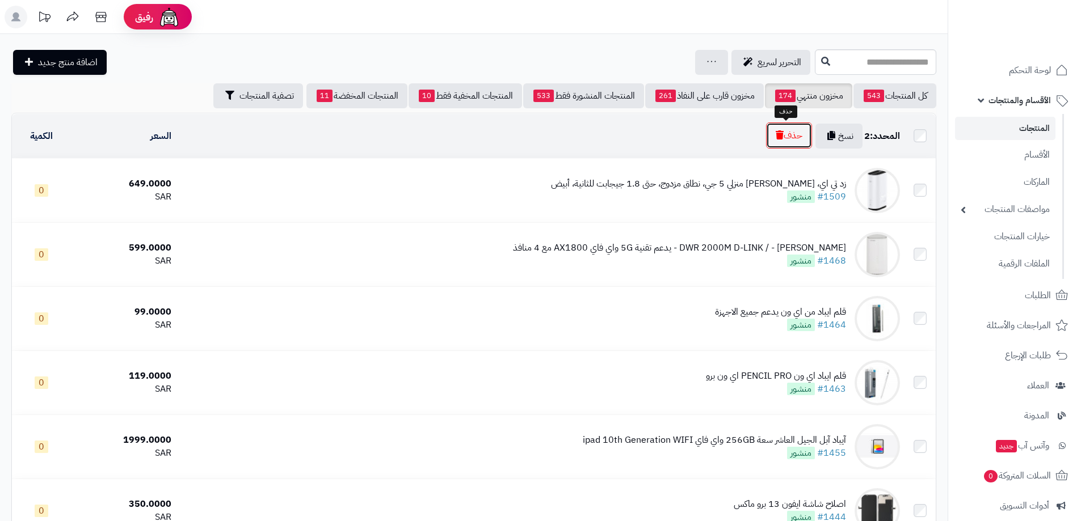
click at [785, 135] on button "حذف" at bounding box center [789, 136] width 46 height 26
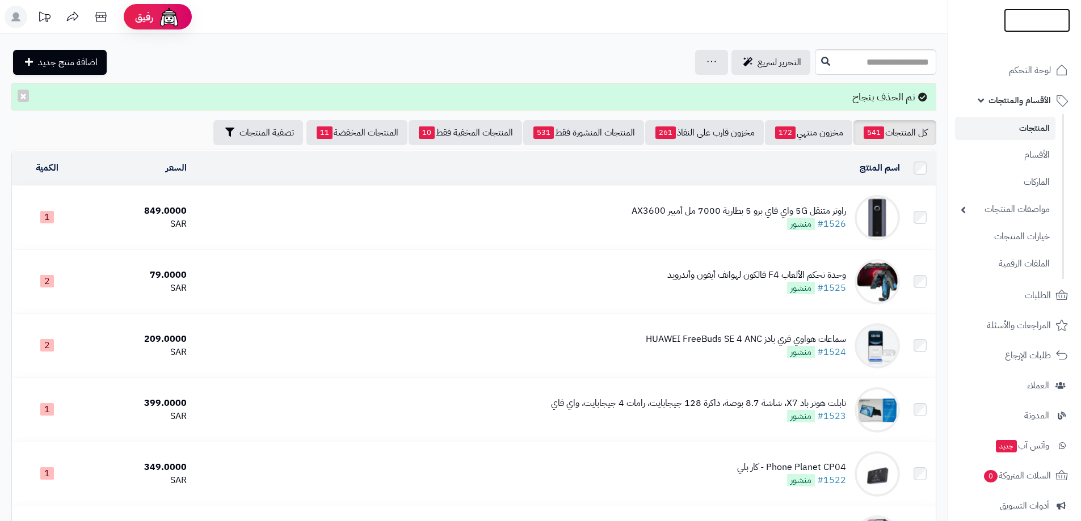
click at [1031, 20] on img at bounding box center [1036, 32] width 66 height 24
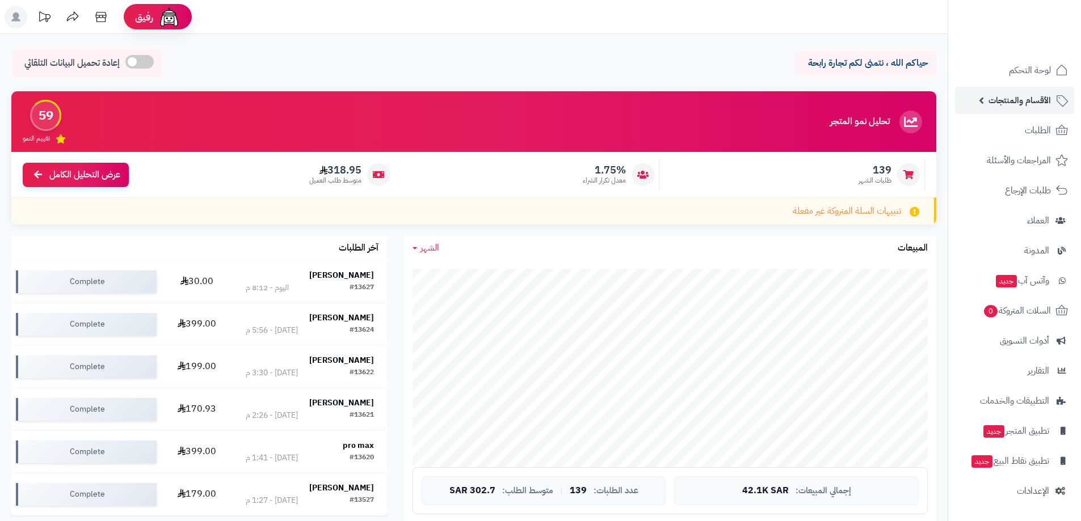
click at [1020, 101] on span "الأقسام والمنتجات" at bounding box center [1019, 100] width 62 height 16
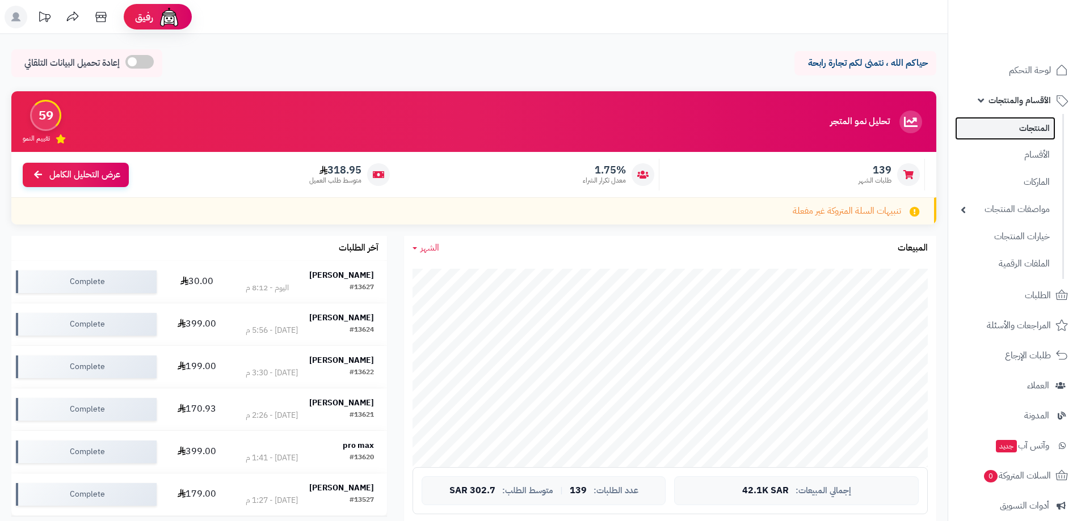
click at [1019, 128] on link "المنتجات" at bounding box center [1005, 128] width 100 height 23
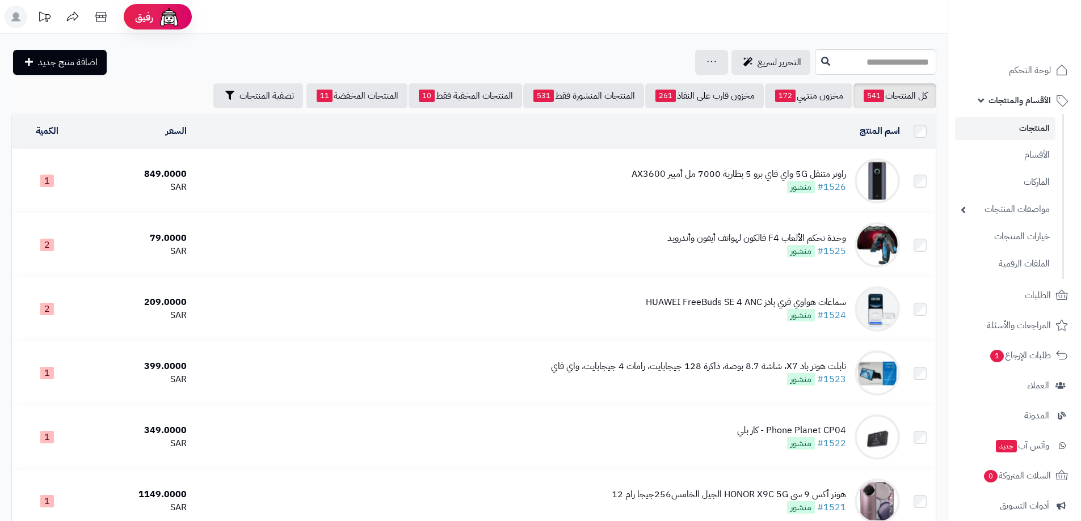
click at [815, 64] on input "text" at bounding box center [875, 62] width 121 height 26
type input "*"
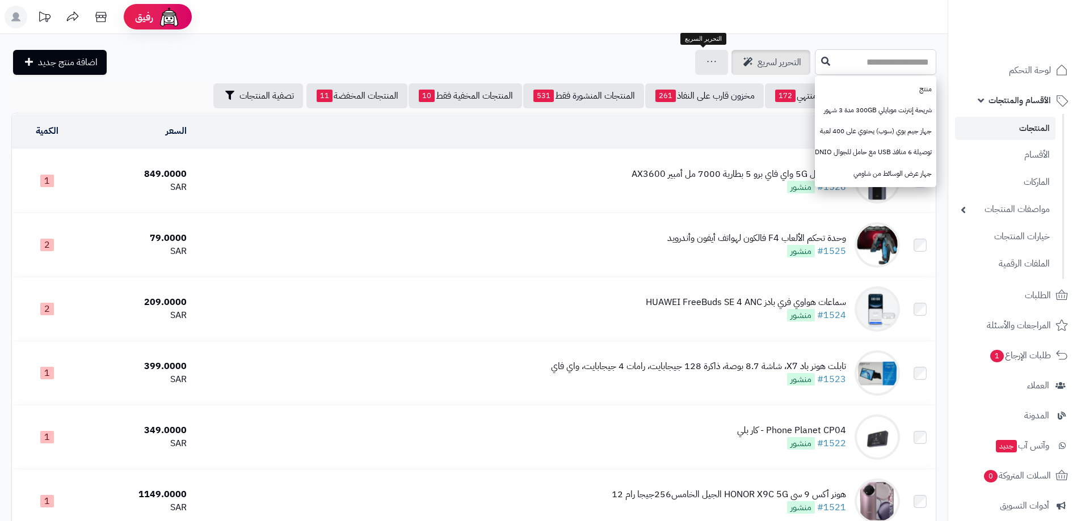
type input "*"
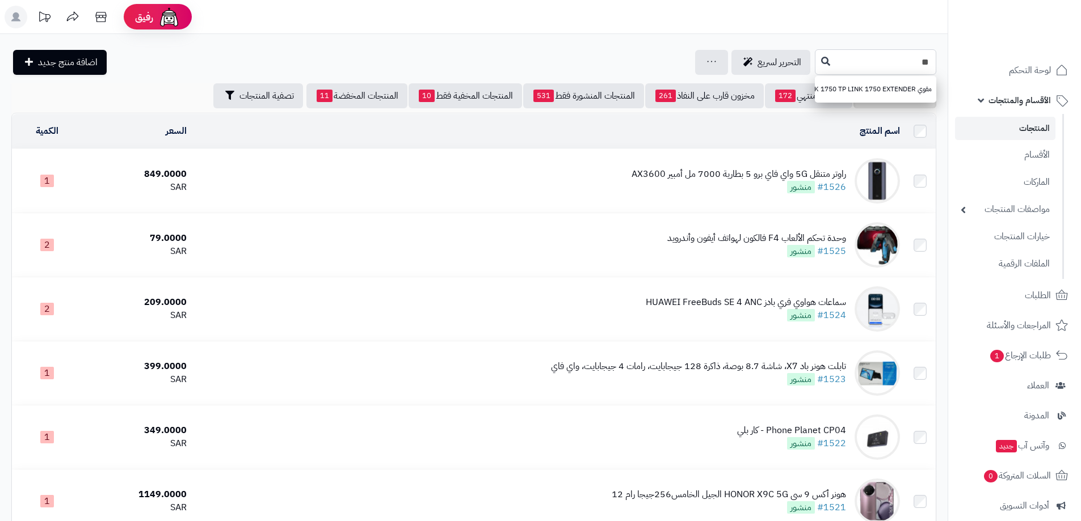
type input "*"
type input "*****"
click at [821, 62] on icon at bounding box center [825, 60] width 9 height 9
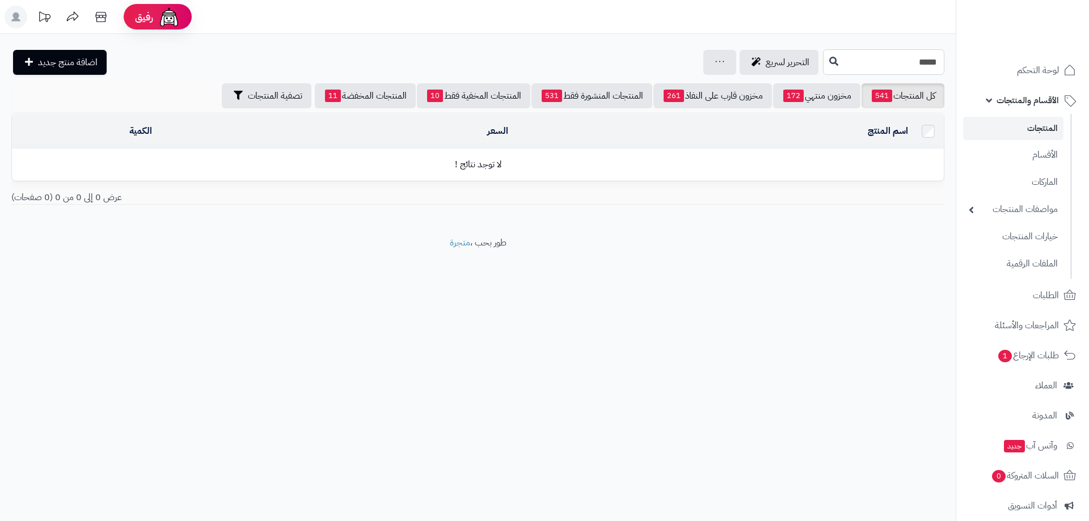
click at [913, 68] on input "*****" at bounding box center [883, 62] width 121 height 26
click at [934, 54] on input "*****" at bounding box center [883, 62] width 121 height 26
click at [926, 66] on input "*****" at bounding box center [883, 62] width 121 height 26
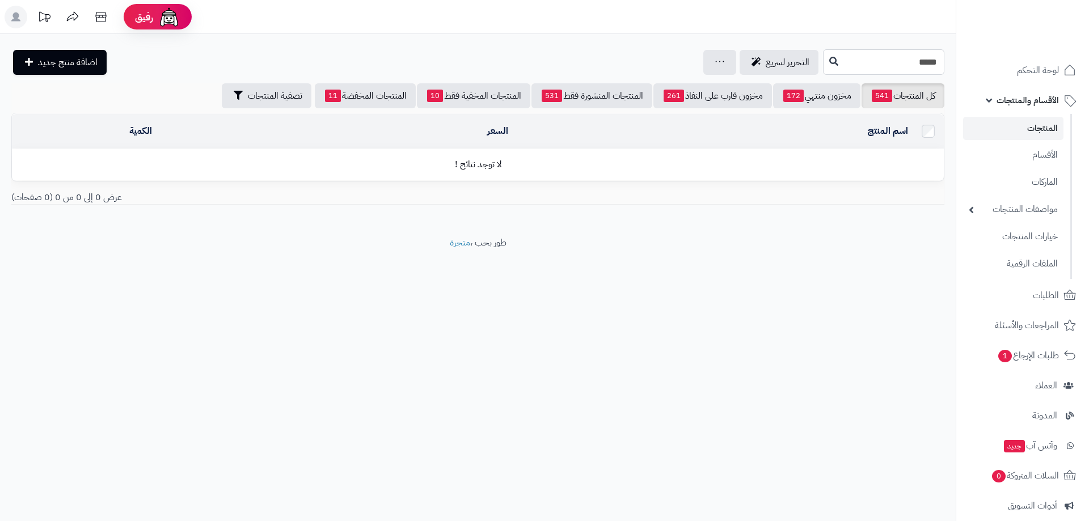
click at [926, 66] on input "*****" at bounding box center [883, 62] width 121 height 26
type input "*****"
click at [825, 58] on button at bounding box center [833, 61] width 17 height 22
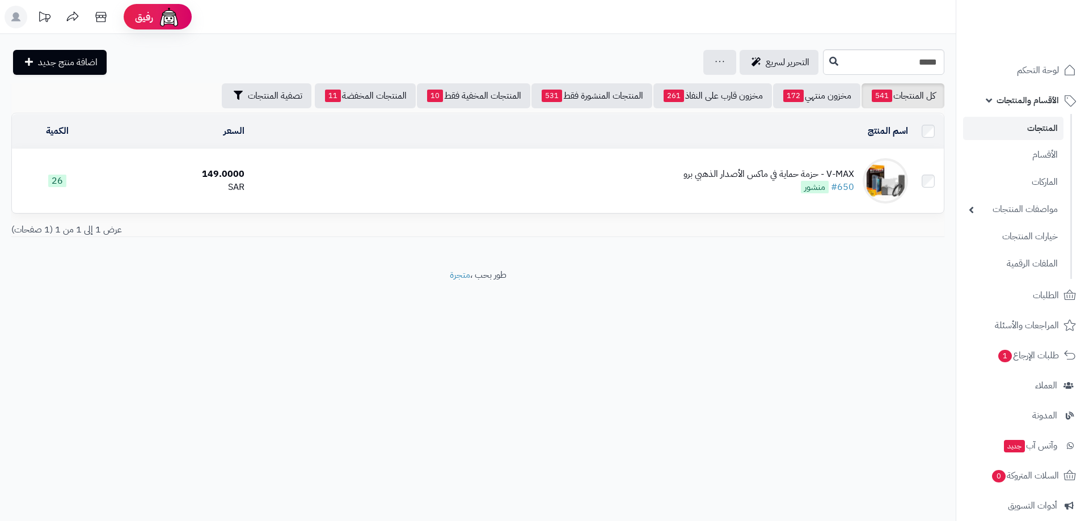
click at [743, 171] on div "V-MAX - حزمة حماية في ماكس الأصدار الذهبي برو" at bounding box center [769, 174] width 171 height 13
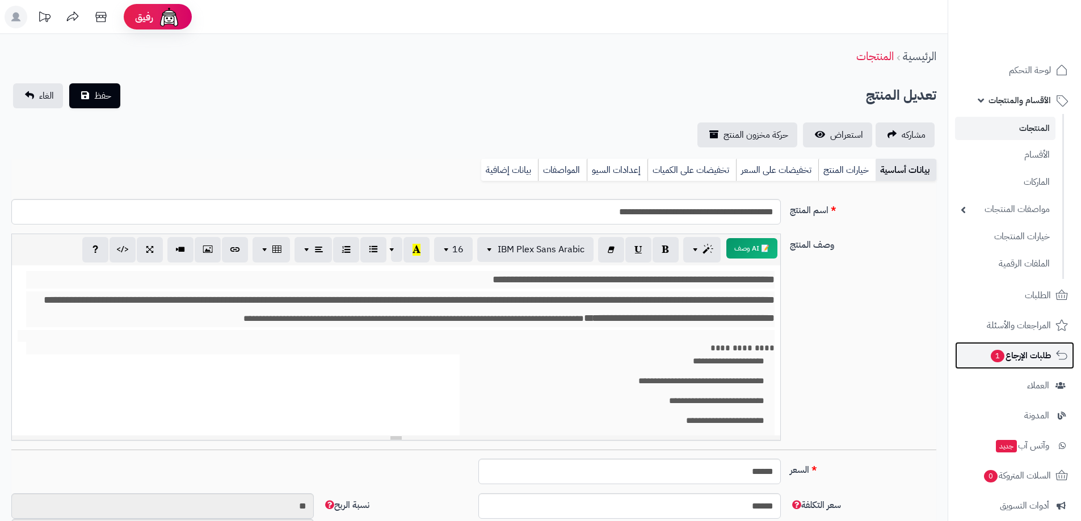
click at [1015, 356] on span "طلبات الإرجاع 1" at bounding box center [1019, 356] width 61 height 16
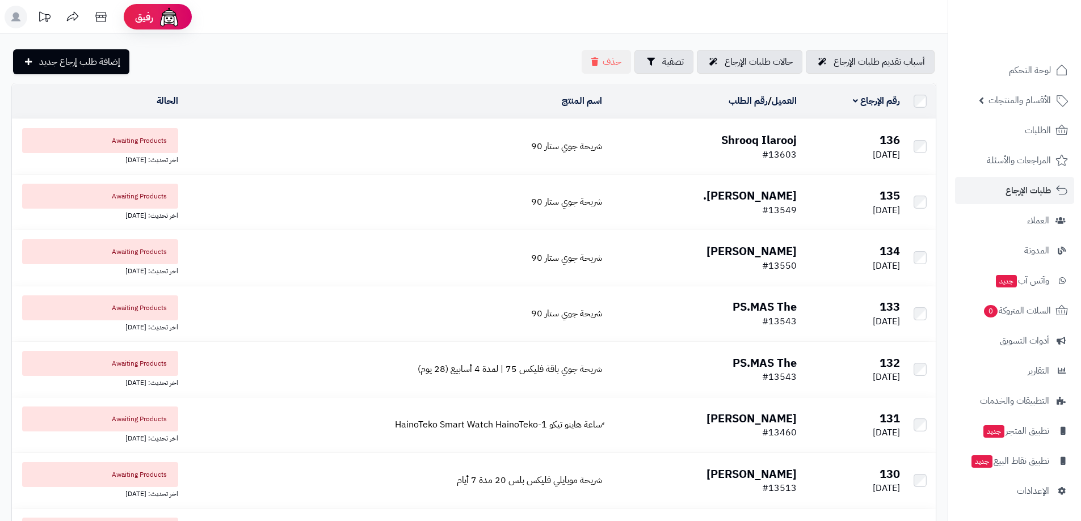
click at [739, 141] on b "Shrooq Ilarooj" at bounding box center [758, 140] width 75 height 17
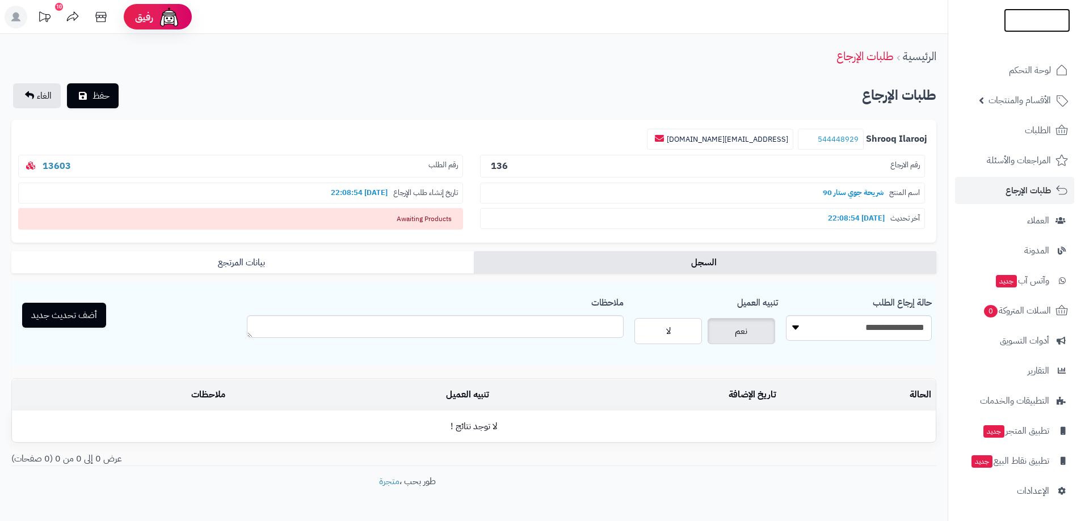
click at [1018, 14] on link at bounding box center [1036, 20] width 66 height 12
